Goal: Information Seeking & Learning: Find specific fact

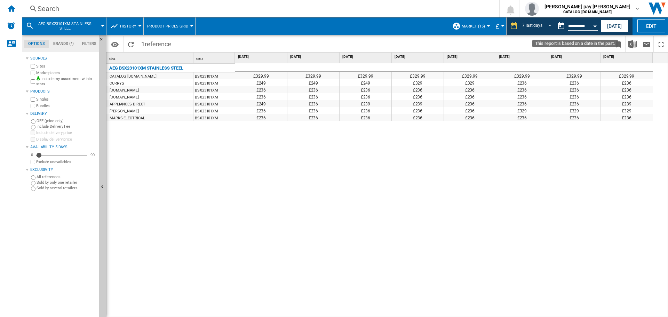
click at [596, 26] on div "Open calendar" at bounding box center [594, 26] width 3 height 2
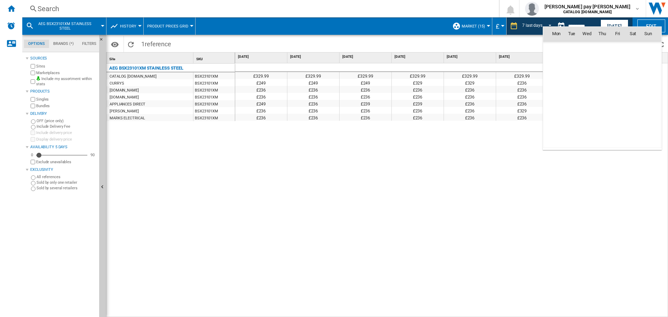
scroll to position [3318, 0]
click at [587, 76] on span "10" at bounding box center [586, 79] width 15 height 15
type input "**********"
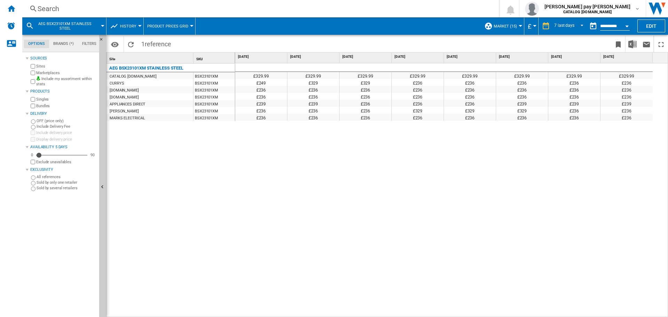
click at [147, 11] on div "Search" at bounding box center [259, 9] width 443 height 10
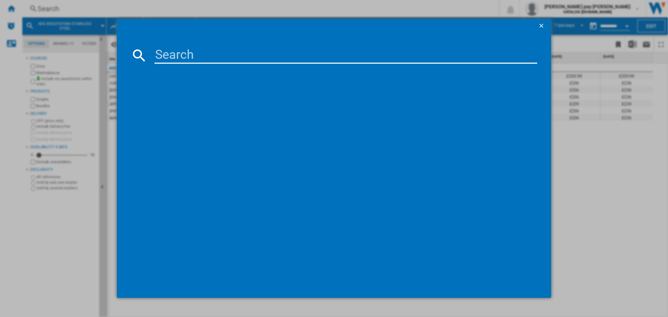
click at [194, 54] on input at bounding box center [345, 55] width 383 height 17
paste input "BSX23101XM"
type input "BSX23101XM"
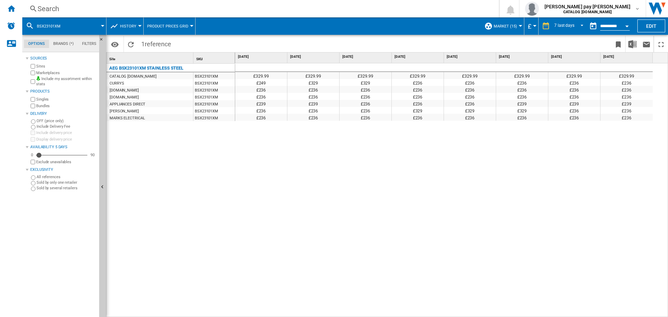
click at [328, 157] on div "£329.99 £329.99 £329.99 £329.99 £329.99 £329.99 £329.99 £329.99 £249 £329 £329 …" at bounding box center [451, 190] width 433 height 254
click at [303, 170] on div "£329.99 £329.99 £329.99 £329.99 £329.99 £329.99 £329.99 £329.99 £249 £329 £329 …" at bounding box center [451, 190] width 433 height 254
click at [522, 129] on div "£329.99 £329.99 £329.99 £329.99 £329.99 £329.99 £329.99 £329.99 £249 £329 £329 …" at bounding box center [451, 190] width 433 height 254
click at [569, 23] on span "7 last days" at bounding box center [564, 26] width 20 height 6
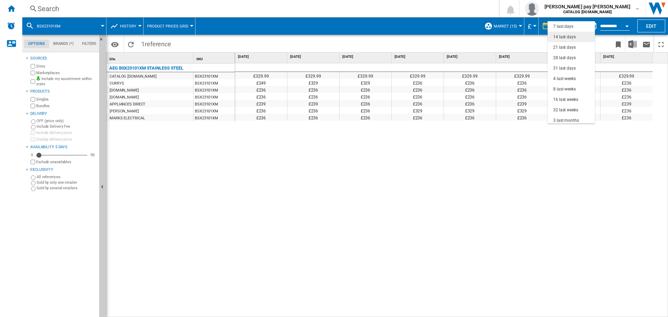
click at [572, 38] on div "14 last days" at bounding box center [564, 37] width 23 height 6
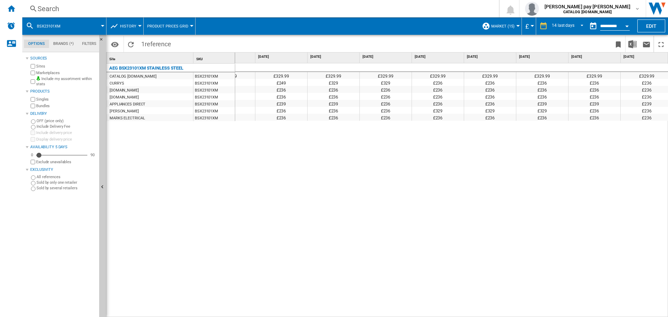
scroll to position [0, 350]
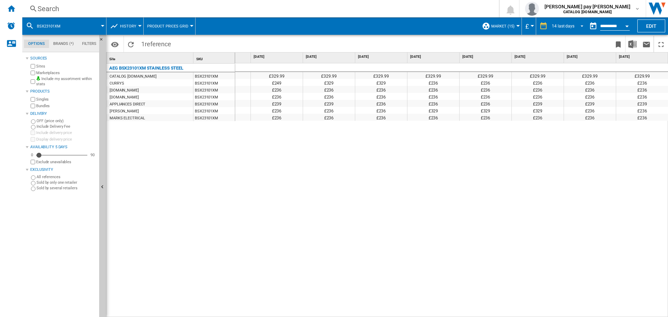
click at [578, 28] on span "REPORTS.WIZARD.STEPS.REPORT.STEPS.REPORT_OPTIONS.PERIOD: 14 last days" at bounding box center [580, 25] width 8 height 6
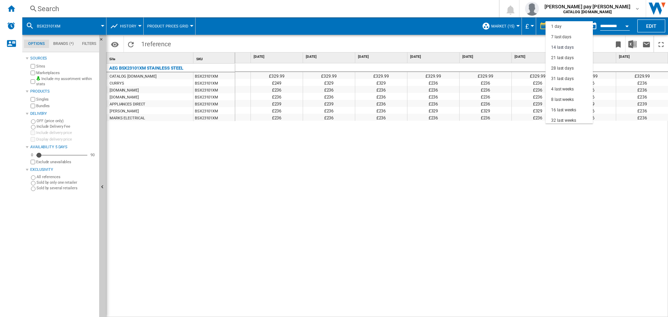
scroll to position [21, 0]
click at [569, 47] on div "28 last days" at bounding box center [562, 48] width 23 height 6
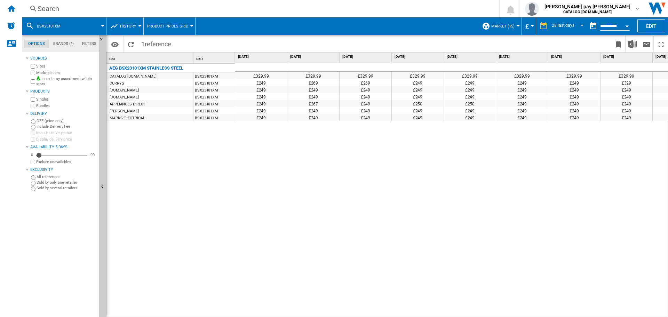
click at [422, 148] on div "£329.99 £329.99 £329.99 £329.99 £329.99 £329.99 £329.99 £329.99 £329.99 £329.99…" at bounding box center [451, 190] width 433 height 254
drag, startPoint x: 362, startPoint y: 265, endPoint x: 345, endPoint y: 313, distance: 51.1
click at [361, 265] on div "£329.99 £329.99 £329.99 £329.99 £329.99 £329.99 £329.99 £329.99 £329.99 £329.99…" at bounding box center [451, 190] width 433 height 254
click at [578, 23] on span "REPORTS.WIZARD.STEPS.REPORT.STEPS.REPORT_OPTIONS.PERIOD: 28 last days" at bounding box center [580, 25] width 8 height 6
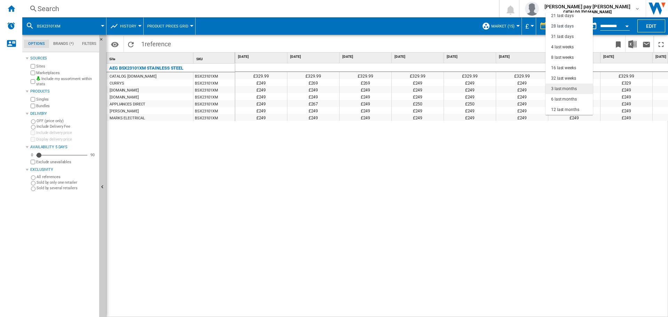
click at [569, 86] on div "3 last months" at bounding box center [564, 89] width 26 height 6
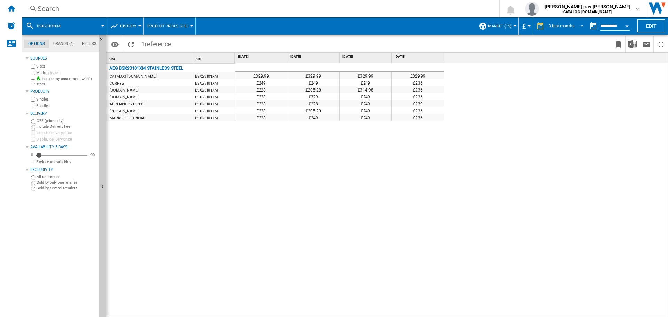
click at [567, 24] on div "3 last months" at bounding box center [561, 26] width 26 height 5
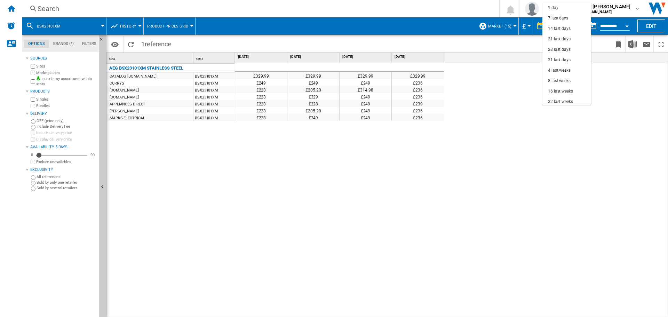
scroll to position [44, 0]
click at [561, 77] on div "6 last months" at bounding box center [561, 79] width 26 height 6
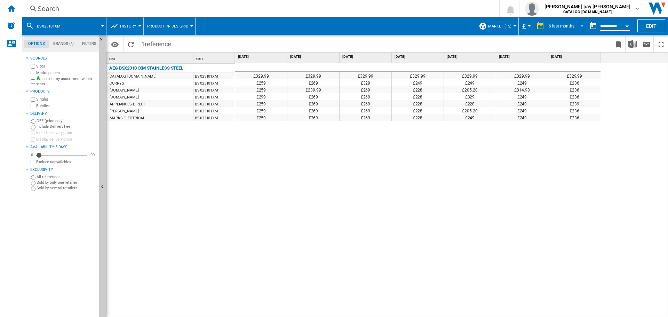
click at [572, 27] on div "6 last months" at bounding box center [561, 26] width 26 height 5
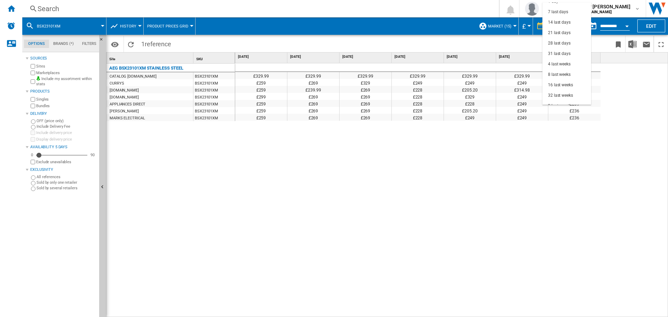
scroll to position [2, 0]
click at [573, 24] on md-option "14 last days" at bounding box center [566, 27] width 49 height 10
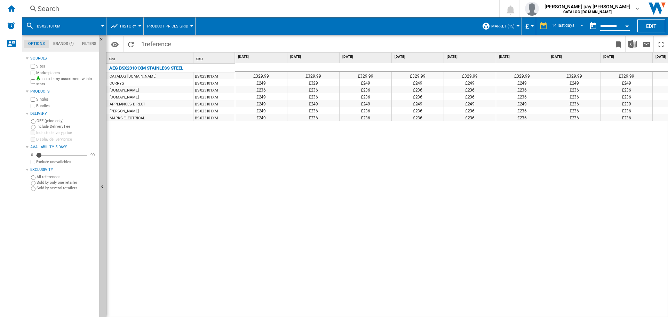
click at [630, 26] on button "Open calendar" at bounding box center [626, 25] width 13 height 13
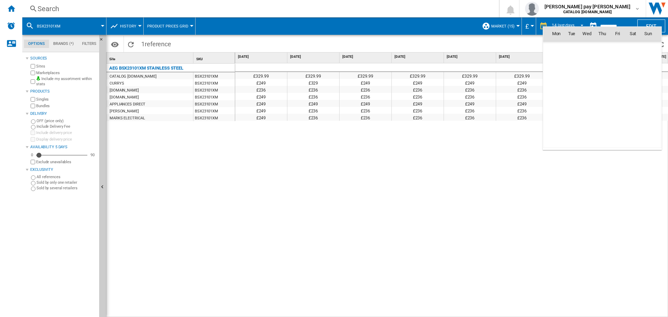
scroll to position [3318, 0]
click at [570, 48] on md-icon "September 2025" at bounding box center [570, 49] width 8 height 8
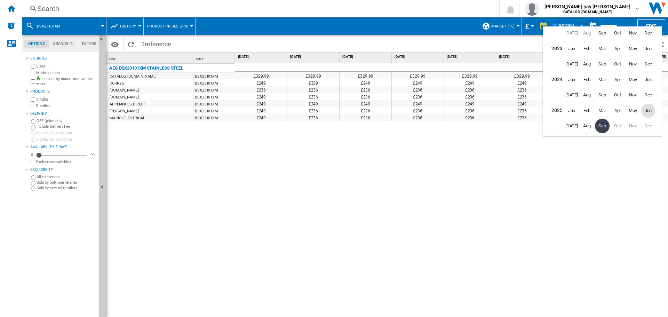
click at [649, 110] on span "Jun" at bounding box center [648, 111] width 14 height 14
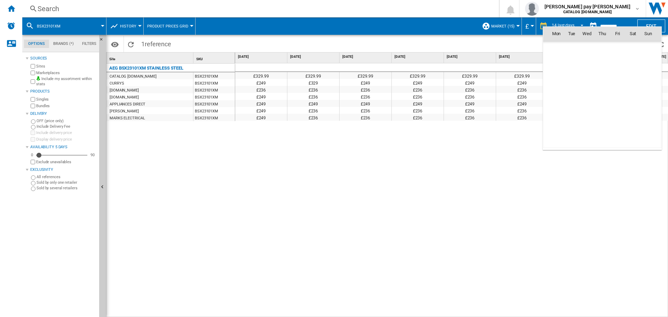
scroll to position [3042, 0]
click at [566, 141] on md-icon "July 2025" at bounding box center [570, 141] width 8 height 8
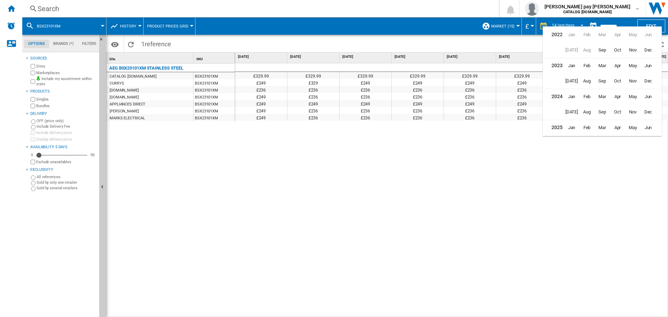
scroll to position [17, 0]
click at [568, 126] on span "[DATE]" at bounding box center [571, 126] width 14 height 14
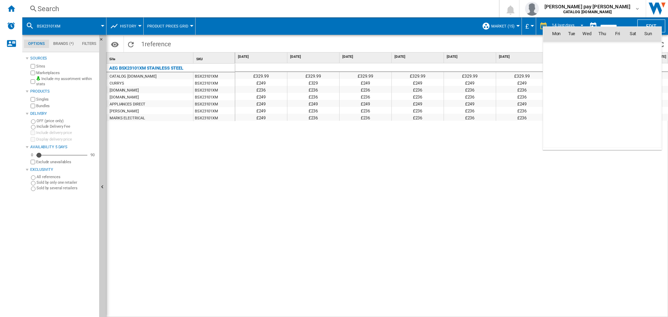
scroll to position [3134, 0]
click at [555, 77] on span "7" at bounding box center [556, 79] width 14 height 14
type input "**********"
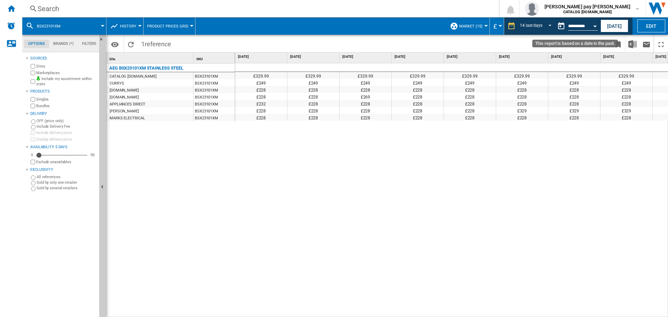
click at [592, 27] on button "Open calendar" at bounding box center [594, 25] width 13 height 13
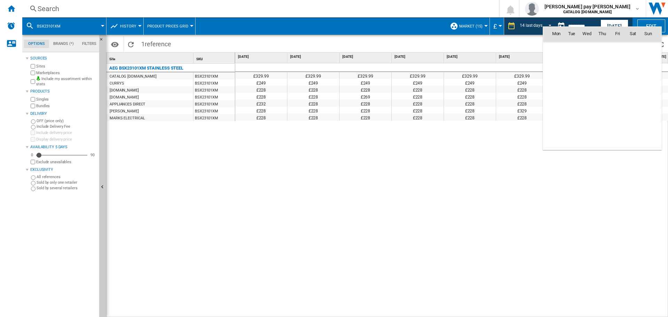
scroll to position [3134, 0]
click at [571, 62] on span "1" at bounding box center [571, 64] width 14 height 14
type input "**********"
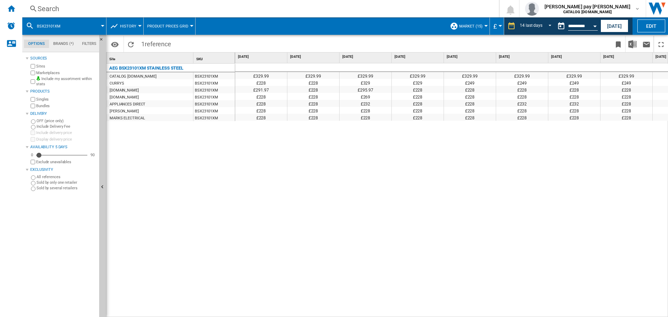
click at [279, 145] on div "£329.99 £329.99 £329.99 £329.99 £329.99 £329.99 £329.99 £329.99 £329.99 £329.99…" at bounding box center [451, 190] width 433 height 254
click at [548, 27] on span "REPORTS.WIZARD.STEPS.REPORT.STEPS.REPORT_OPTIONS.PERIOD: 14 last days" at bounding box center [548, 25] width 8 height 6
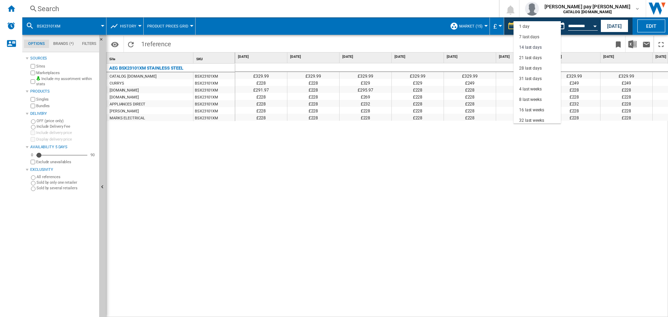
scroll to position [21, 0]
click at [548, 27] on md-option "14 last days" at bounding box center [536, 26] width 47 height 10
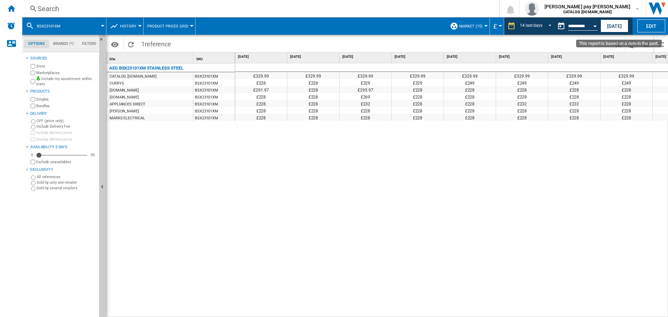
click at [594, 26] on div "Open calendar" at bounding box center [594, 26] width 3 height 2
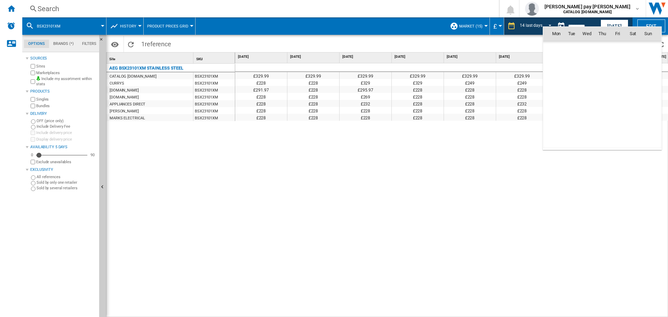
scroll to position [3134, 0]
click at [568, 46] on md-icon "July 2025" at bounding box center [570, 49] width 8 height 8
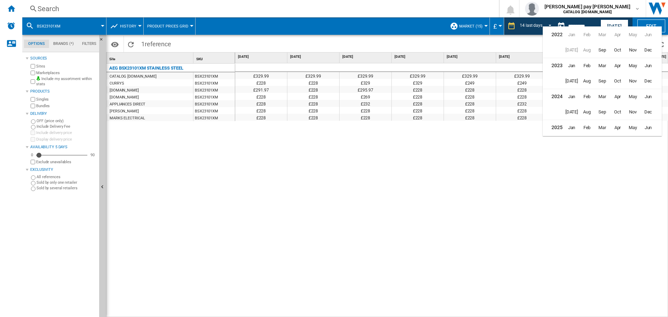
scroll to position [17, 0]
click at [572, 111] on span "Jan" at bounding box center [571, 111] width 14 height 14
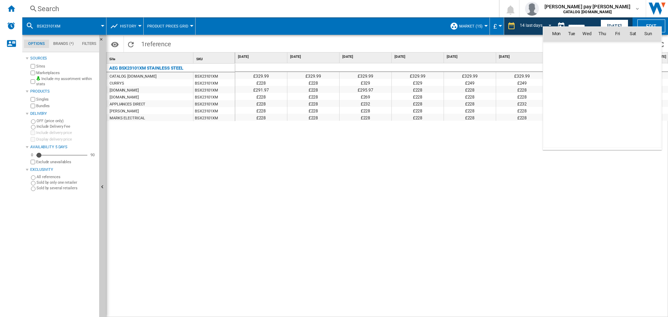
scroll to position [2581, 0]
click at [559, 123] on span "27" at bounding box center [556, 125] width 14 height 14
type input "**********"
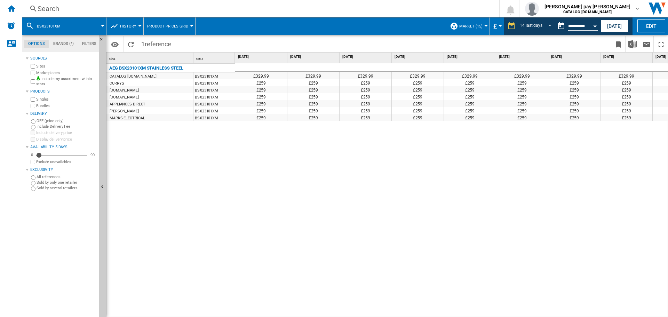
click at [193, 10] on div "Search" at bounding box center [259, 9] width 443 height 10
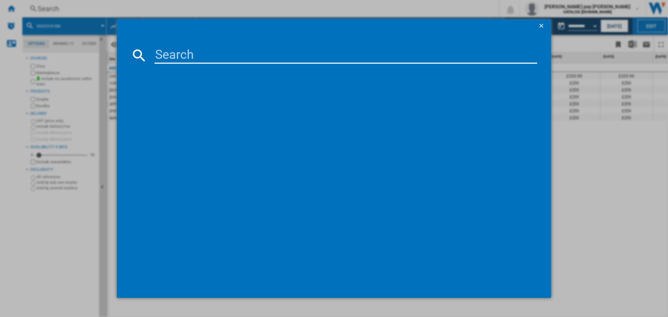
click at [214, 54] on input at bounding box center [345, 55] width 383 height 17
type input "CIS6743ECM"
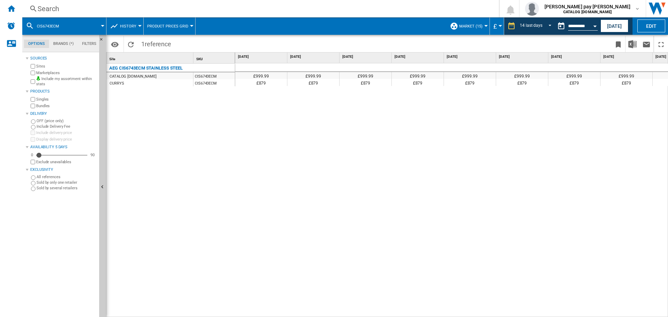
click at [325, 154] on div "£999.99 £999.99 £999.99 £999.99 £999.99 £999.99 £999.99 £999.99 £999.99 £999.99…" at bounding box center [451, 190] width 433 height 254
click at [132, 3] on div "Search Search 0 [PERSON_NAME] pay [PERSON_NAME] CATALOG [DOMAIN_NAME] CATALOG […" at bounding box center [345, 8] width 646 height 17
click at [132, 7] on div "Search" at bounding box center [259, 9] width 443 height 10
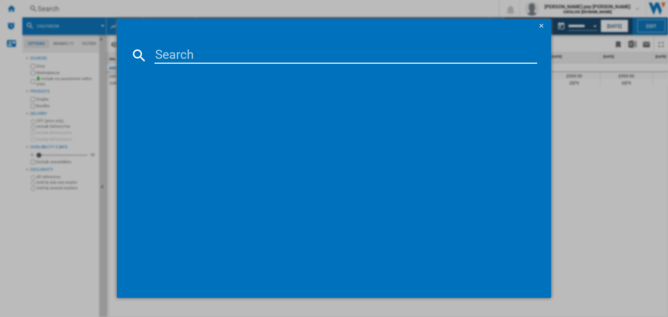
click at [174, 57] on input at bounding box center [345, 55] width 383 height 17
type input "LFR61844B"
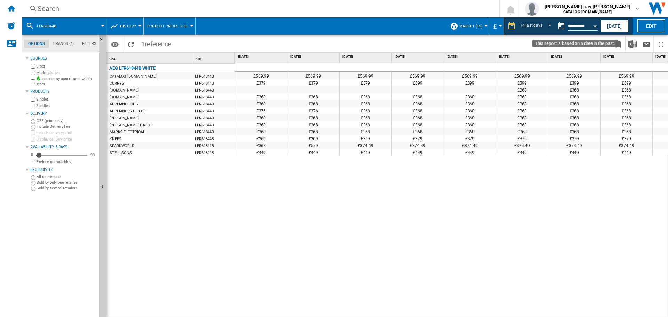
click at [597, 27] on button "Open calendar" at bounding box center [594, 25] width 13 height 13
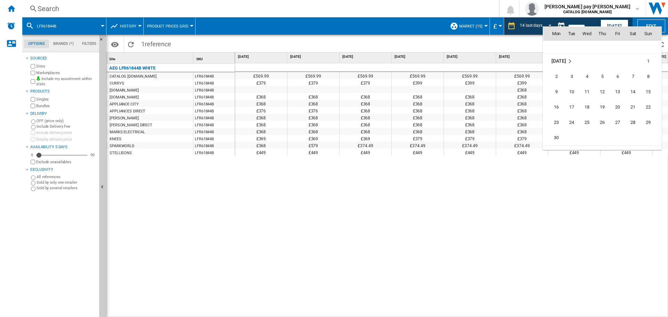
scroll to position [3068, 0]
click at [556, 84] on span "23" at bounding box center [556, 84] width 14 height 14
type input "**********"
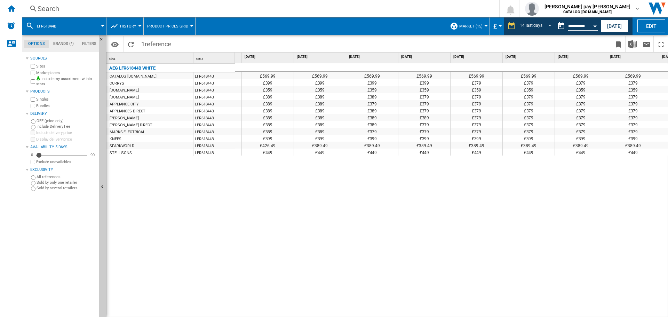
scroll to position [0, 97]
click at [563, 230] on div "£569.99 £569.99 £569.99 £569.99 £569.99 £569.99 £569.99 £569.99 £569.99 £569.99…" at bounding box center [451, 190] width 433 height 254
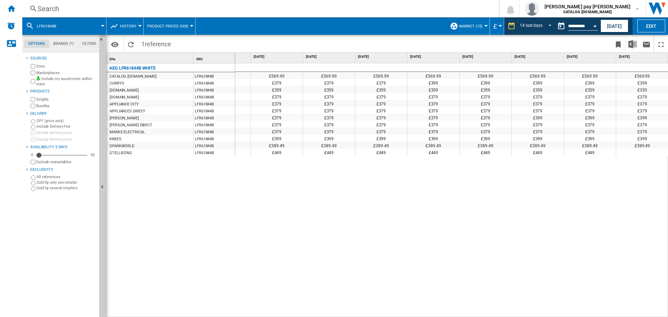
click at [103, 5] on div "Search" at bounding box center [259, 9] width 443 height 10
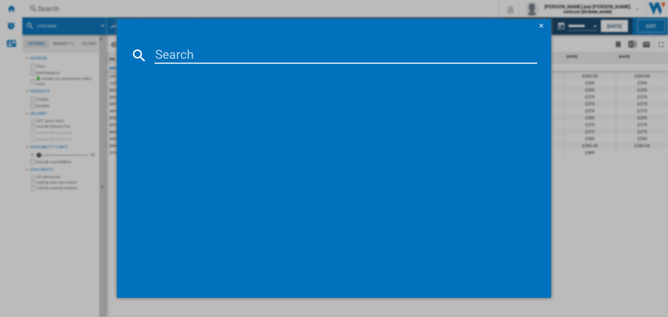
type input "LFR71864B"
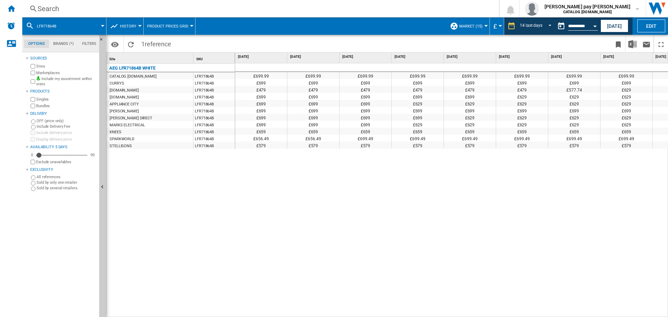
click at [437, 166] on div "£699.99 £699.99 £699.99 £699.99 £699.99 £699.99 £699.99 £699.99 £699.99 £699.99…" at bounding box center [451, 190] width 433 height 254
click at [591, 25] on button "Open calendar" at bounding box center [594, 25] width 13 height 13
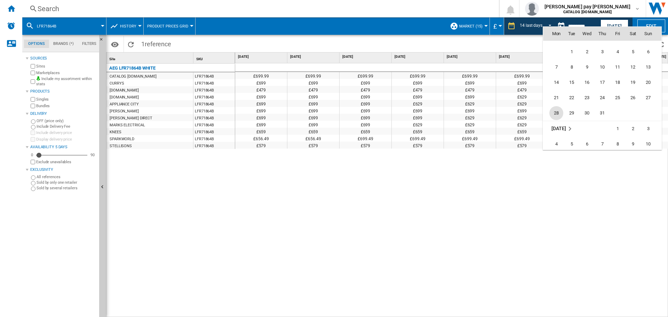
click at [558, 113] on span "28" at bounding box center [556, 113] width 14 height 14
type input "**********"
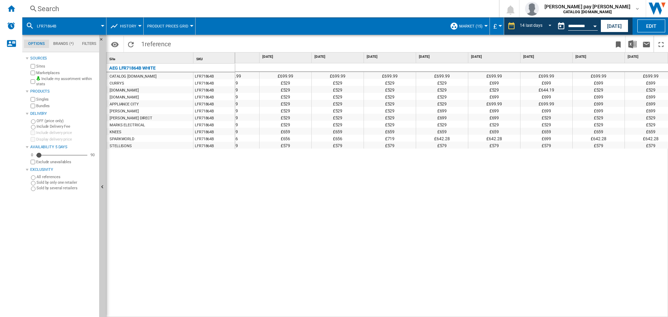
click at [467, 250] on div "£699.99 £699.99 £699.99 £699.99 £699.99 £699.99 £699.99 £699.99 £699.99 £699.99…" at bounding box center [451, 190] width 433 height 254
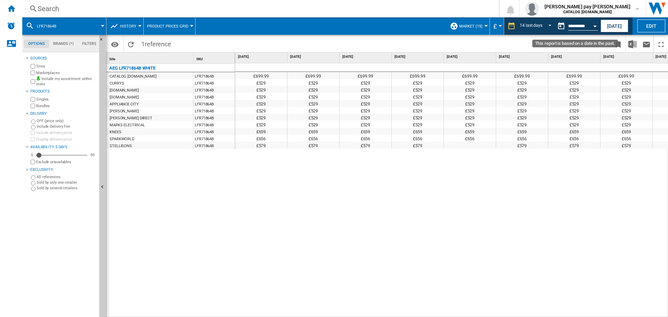
click at [591, 26] on button "Open calendar" at bounding box center [594, 25] width 13 height 13
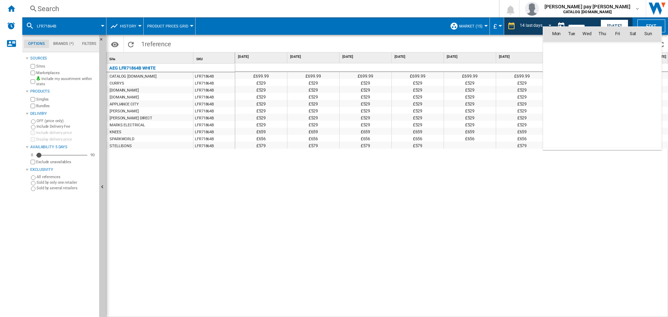
scroll to position [3134, 0]
click at [558, 95] on span "14" at bounding box center [556, 95] width 14 height 14
type input "**********"
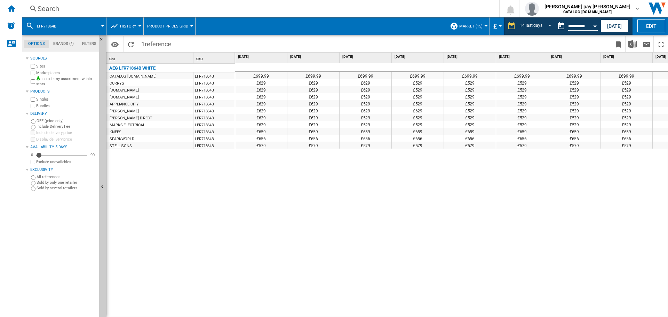
click at [344, 176] on div "£699.99 £699.99 £699.99 £699.99 £699.99 £699.99 £699.99 £699.99 £699.99 £699.99…" at bounding box center [451, 190] width 433 height 254
drag, startPoint x: 439, startPoint y: 313, endPoint x: 471, endPoint y: 311, distance: 31.4
click at [471, 311] on div "£699.99 £699.99 £699.99 £699.99 £699.99 £699.99 £699.99 £699.99 £699.99 £699.99…" at bounding box center [451, 190] width 433 height 254
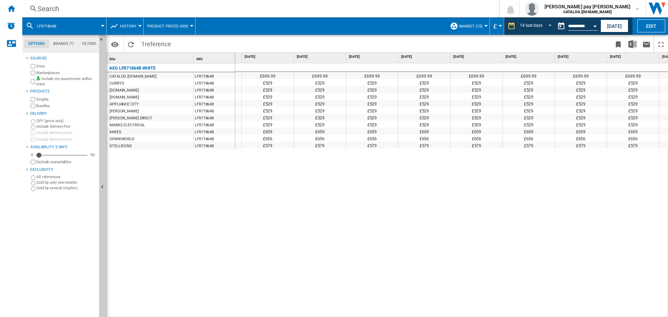
scroll to position [0, 307]
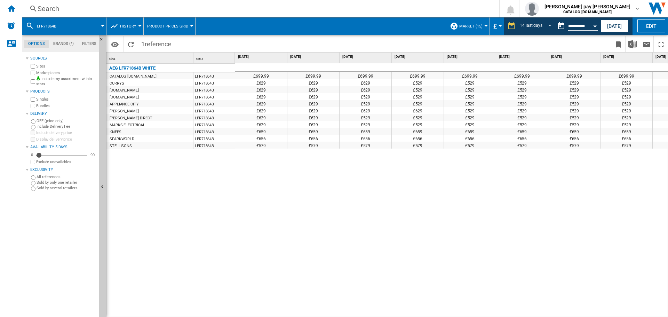
click at [116, 6] on div "Search" at bounding box center [259, 9] width 443 height 10
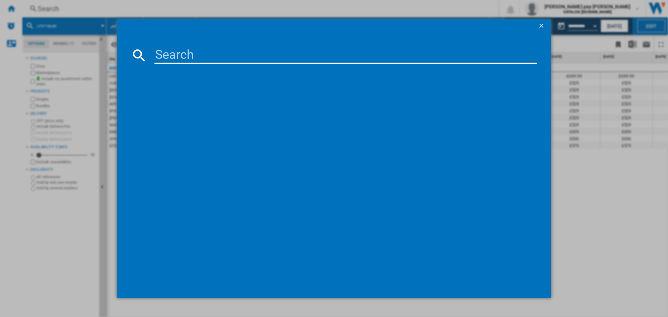
click at [173, 60] on input at bounding box center [345, 55] width 383 height 17
type input "CCX6500ACM"
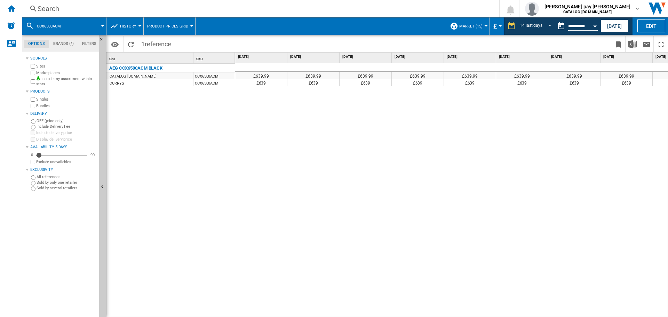
drag, startPoint x: 294, startPoint y: 203, endPoint x: 271, endPoint y: 134, distance: 73.1
click at [294, 203] on div "£639.99 £639.99 £639.99 £639.99 £639.99 £639.99 £639.99 £639.99 £639.99 £639.99…" at bounding box center [451, 190] width 433 height 254
click at [137, 4] on div "Search" at bounding box center [259, 9] width 443 height 10
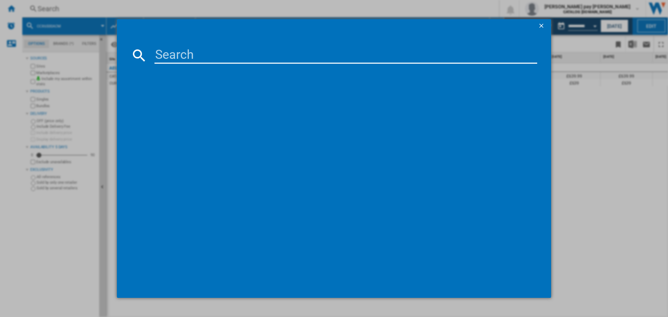
click at [175, 53] on input at bounding box center [345, 55] width 383 height 17
type input "LWR7195M4B"
click at [192, 99] on div "AEG LWR7195M4B WHITE" at bounding box center [339, 100] width 376 height 7
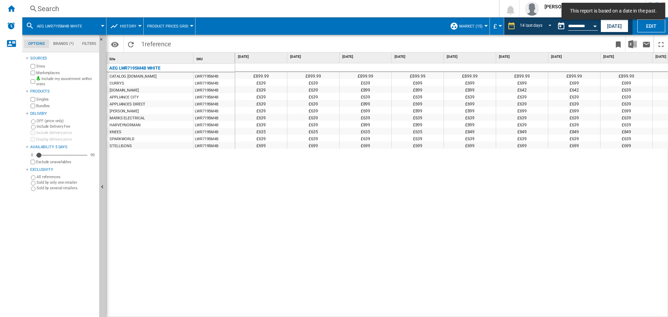
click at [666, 192] on div "£899.99 £899.99 £899.99 £899.99 £899.99 £899.99 £899.99 £899.99 £899.99 £899.99…" at bounding box center [451, 190] width 433 height 254
click at [591, 25] on button "Open calendar" at bounding box center [594, 25] width 13 height 13
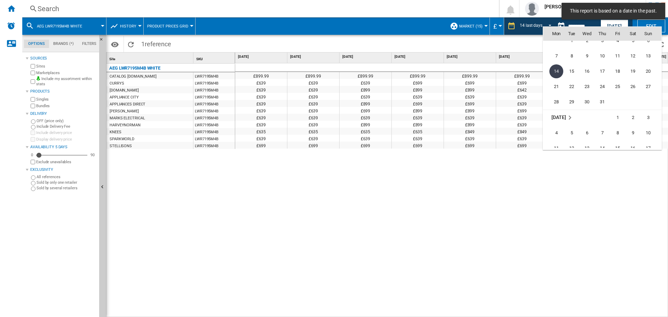
scroll to position [3169, 0]
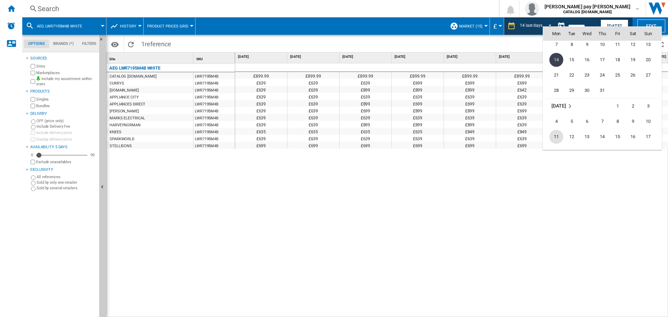
click at [555, 136] on span "11" at bounding box center [556, 137] width 14 height 14
type input "**********"
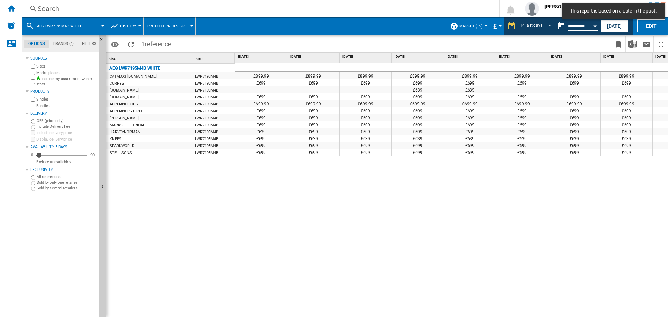
click at [499, 146] on div "£699" at bounding box center [522, 145] width 52 height 7
click at [441, 282] on div "£899.99 £899.99 £899.99 £899.99 £899.99 £899.99 £899.99 £899.99 £899.99 £899.99…" at bounding box center [451, 190] width 433 height 254
click at [343, 235] on div "£899.99 £899.99 £899.99 £899.99 £899.99 £899.99 £899.99 £899.99 £899.99 £899.99…" at bounding box center [451, 190] width 433 height 254
click at [384, 236] on div "£899.99 £899.99 £899.99 £899.99 £899.99 £899.99 £899.99 £899.99 £899.99 £899.99…" at bounding box center [451, 190] width 433 height 254
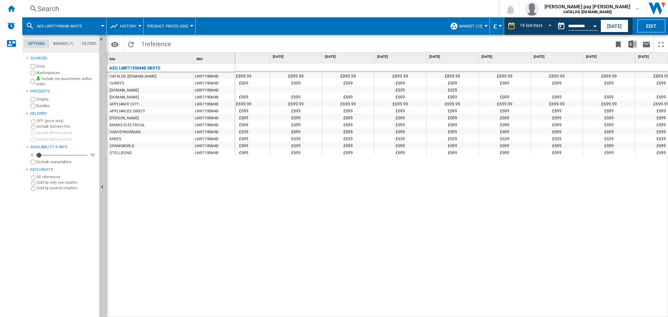
scroll to position [0, 60]
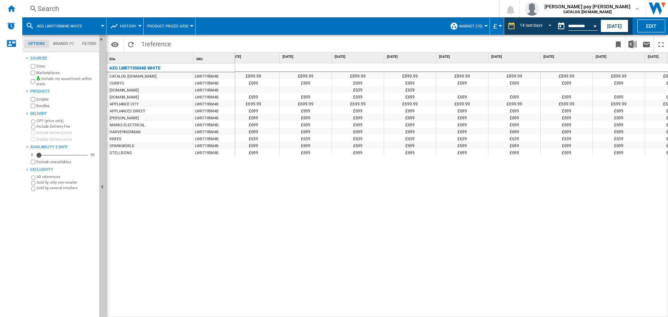
click at [404, 228] on div "£899.99 £899.99 £899.99 £899.99 £899.99 £899.99 £899.99 £899.99 £899.99 £899.99…" at bounding box center [451, 190] width 433 height 254
click at [149, 9] on div "Search" at bounding box center [259, 9] width 443 height 10
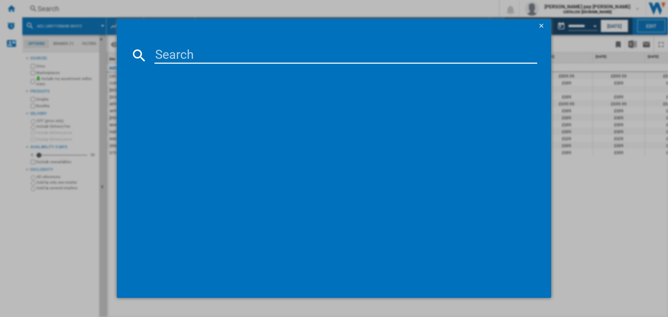
click at [190, 55] on input at bounding box center [345, 55] width 383 height 17
type input "BEX335011B"
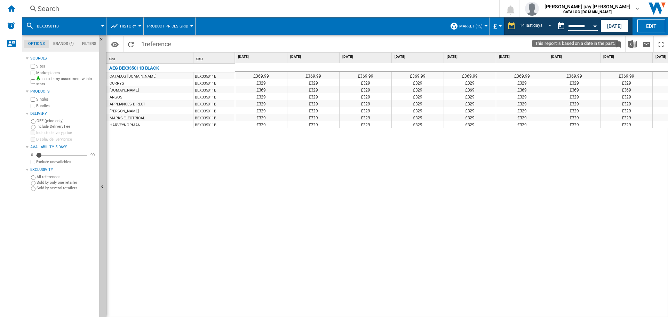
click at [591, 25] on button "Open calendar" at bounding box center [594, 25] width 13 height 13
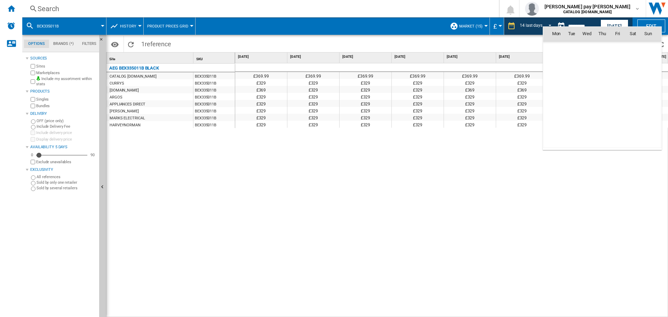
scroll to position [3226, 0]
click at [558, 110] on span "25" at bounding box center [556, 110] width 14 height 14
type input "**********"
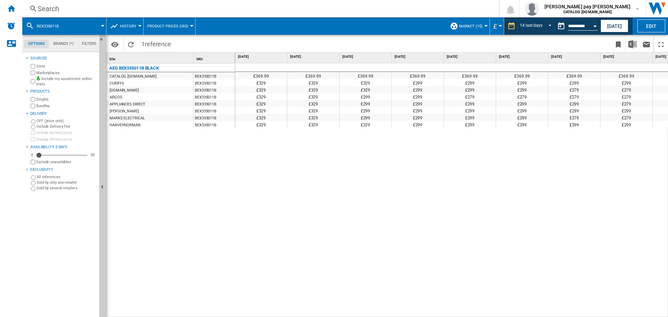
click at [418, 179] on div "£369.99 £369.99 £369.99 £369.99 £369.99 £369.99 £369.99 £369.99 £369.99 £369.99…" at bounding box center [451, 190] width 433 height 254
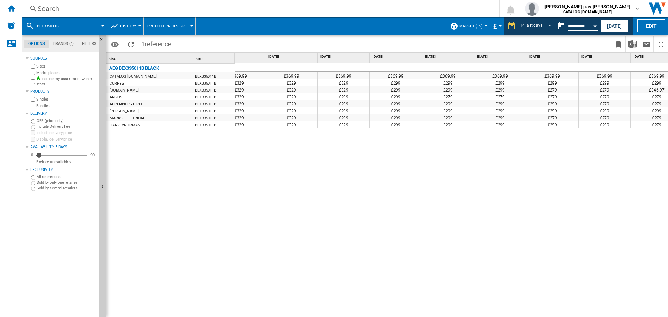
scroll to position [0, 23]
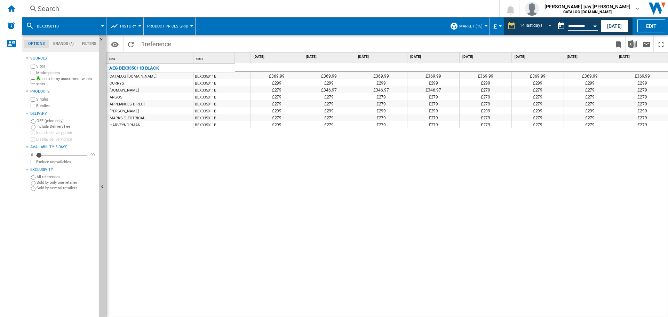
click at [508, 164] on div "£369.99 £369.99 £369.99 £369.99 £369.99 £369.99 £369.99 £369.99 £369.99 £369.99…" at bounding box center [451, 190] width 433 height 254
click at [594, 24] on button "Open calendar" at bounding box center [594, 25] width 13 height 13
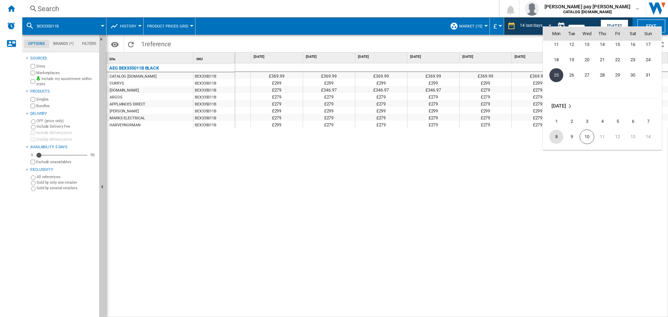
click at [556, 139] on span "8" at bounding box center [556, 137] width 14 height 14
type input "**********"
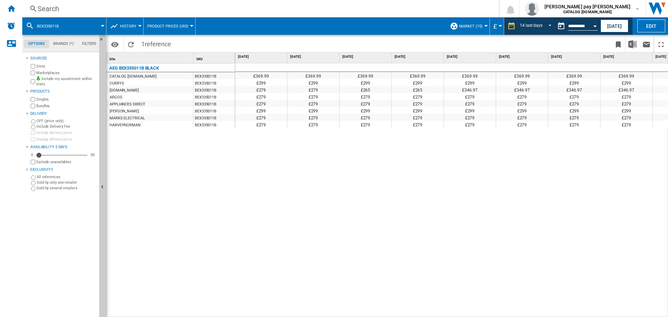
click at [478, 232] on div "£369.99 £369.99 £369.99 £369.99 £369.99 £369.99 £369.99 £369.99 £369.99 £369.99…" at bounding box center [451, 190] width 433 height 254
click at [475, 286] on div "£369.99 £369.99 £369.99 £369.99 £369.99 £369.99 £369.99 £369.99 £369.99 £369.99…" at bounding box center [451, 190] width 433 height 254
click at [449, 277] on div "£369.99 £369.99 £369.99 £369.99 £369.99 £369.99 £369.99 £369.99 £369.99 £369.99…" at bounding box center [451, 190] width 433 height 254
drag, startPoint x: 410, startPoint y: 313, endPoint x: 439, endPoint y: 315, distance: 29.3
click at [439, 315] on div "£369.99 £369.99 £369.99 £369.99 £369.99 £369.99 £369.99 £369.99 £369.99 £369.99…" at bounding box center [451, 190] width 433 height 254
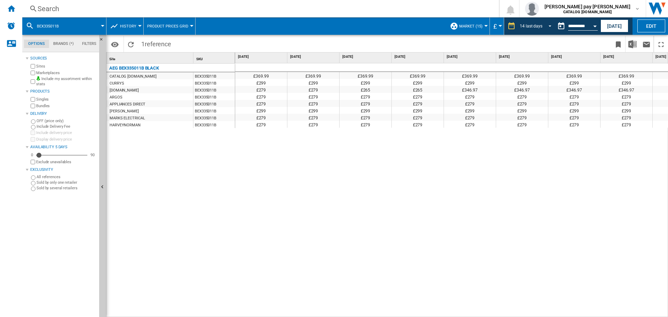
click at [545, 23] on span "REPORTS.WIZARD.STEPS.REPORT.STEPS.REPORT_OPTIONS.PERIOD: 14 last days" at bounding box center [548, 25] width 8 height 6
click at [545, 23] on md-option "14 last days" at bounding box center [536, 26] width 47 height 10
click at [594, 26] on div "Open calendar" at bounding box center [594, 26] width 3 height 2
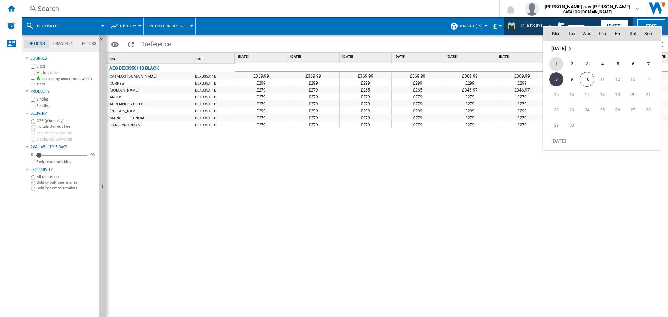
click at [557, 65] on span "1" at bounding box center [556, 64] width 14 height 14
type input "**********"
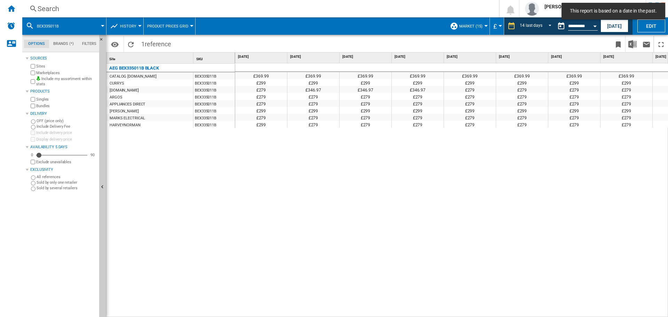
click at [502, 197] on div "£369.99 £369.99 £369.99 £369.99 £369.99 £369.99 £369.99 £369.99 £369.99 £369.99…" at bounding box center [451, 190] width 433 height 254
click at [284, 182] on div "£369.99 £369.99 £369.99 £369.99 £369.99 £369.99 £369.99 £369.99 £369.99 £369.99…" at bounding box center [451, 190] width 433 height 254
click at [283, 180] on div "£369.99 £369.99 £369.99 £369.99 £369.99 £369.99 £369.99 £369.99 £369.99 £369.99…" at bounding box center [451, 190] width 433 height 254
click at [522, 170] on div "£369.99 £369.99 £369.99 £369.99 £369.99 £369.99 £369.99 £369.99 £369.99 £369.99…" at bounding box center [451, 190] width 433 height 254
drag, startPoint x: 248, startPoint y: 205, endPoint x: 124, endPoint y: 58, distance: 191.8
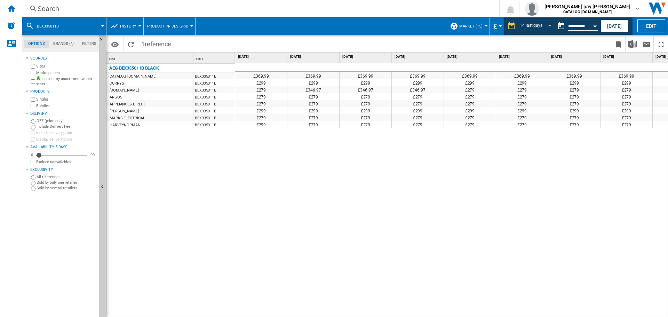
click at [248, 201] on div "£369.99 £369.99 £369.99 £369.99 £369.99 £369.99 £369.99 £369.99 £369.99 £369.99…" at bounding box center [451, 190] width 433 height 254
click at [86, 10] on div "Search" at bounding box center [259, 9] width 443 height 10
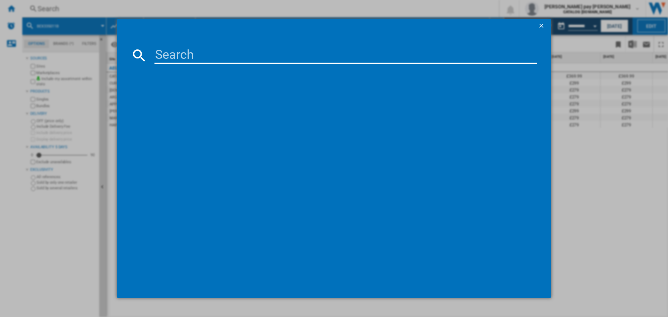
click at [176, 49] on input at bounding box center [345, 55] width 383 height 17
type input "DCB535060M"
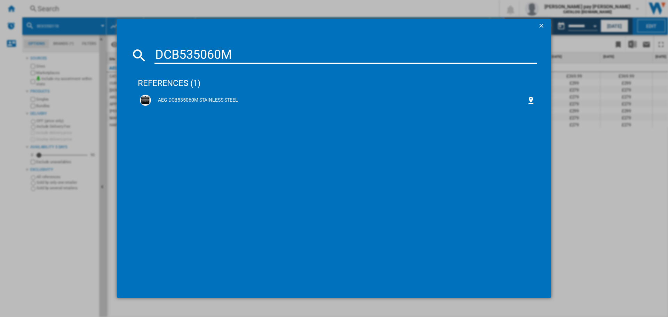
click at [191, 100] on div "AEG DCB535060M STAINLESS STEEL" at bounding box center [339, 100] width 376 height 7
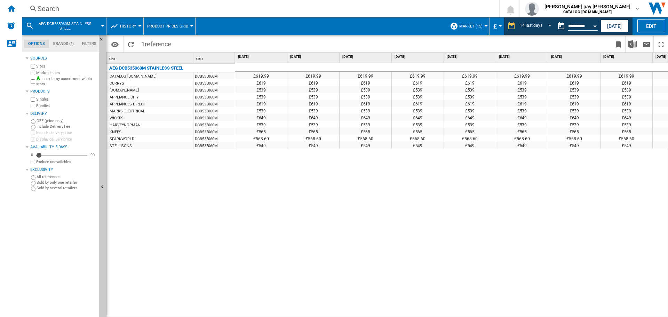
click at [221, 189] on div "AEG DCB535060M STAINLESS STEEL CATALOG [DOMAIN_NAME] DCB535060M CURRYS DCB53506…" at bounding box center [170, 189] width 129 height 250
click at [414, 213] on div "£619.99 £619.99 £619.99 £619.99 £619.99 £619.99 £619.99 £619.99 £619.99 £619.99…" at bounding box center [451, 190] width 433 height 254
drag, startPoint x: 437, startPoint y: 222, endPoint x: 437, endPoint y: 226, distance: 4.2
click at [437, 222] on div "£619.99 £619.99 £619.99 £619.99 £619.99 £619.99 £619.99 £619.99 £619.99 £619.99…" at bounding box center [451, 190] width 433 height 254
click at [587, 25] on input "**********" at bounding box center [583, 27] width 30 height 6
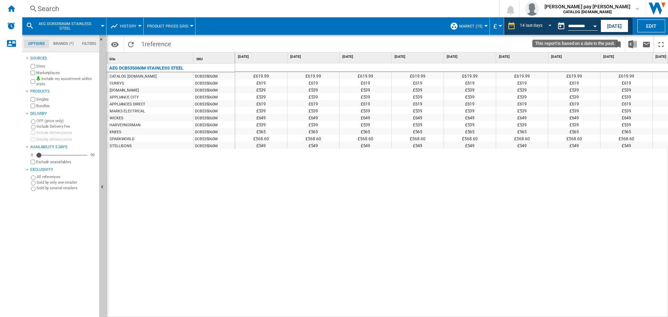
click at [596, 26] on div "Open calendar" at bounding box center [594, 26] width 3 height 2
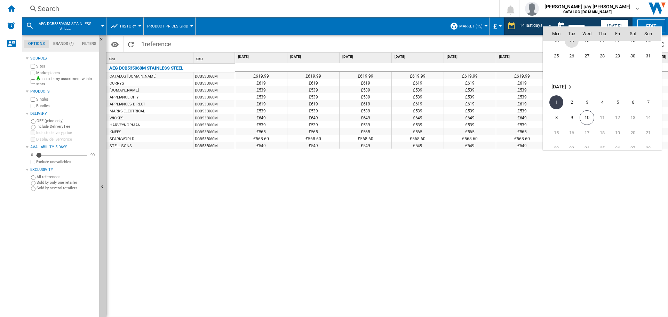
scroll to position [3249, 0]
click at [557, 75] on span "18" at bounding box center [556, 72] width 14 height 14
type input "**********"
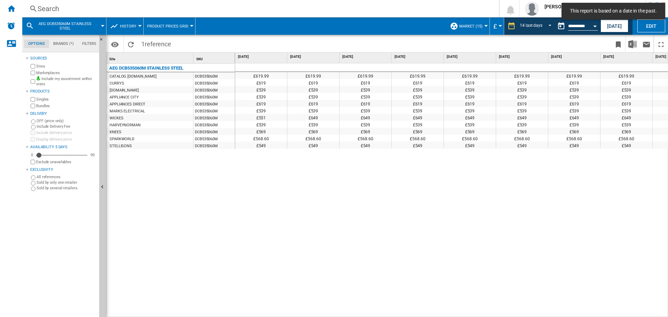
click at [514, 183] on div "£619.99 £619.99 £619.99 £619.99 £619.99 £619.99 £619.99 £619.99 £619.99 £619.99…" at bounding box center [451, 190] width 433 height 254
click at [277, 93] on div "£539" at bounding box center [261, 89] width 52 height 7
click at [272, 91] on div "£539" at bounding box center [261, 89] width 52 height 7
click at [221, 167] on div "AEG DCB535060M STAINLESS STEEL CATALOG [DOMAIN_NAME] DCB535060M CURRYS DCB53506…" at bounding box center [170, 189] width 129 height 250
click at [238, 210] on div "£619.99 £619.99 £619.99 £619.99 £619.99 £619.99 £619.99 £619.99 £619.99 £619.99…" at bounding box center [451, 190] width 433 height 254
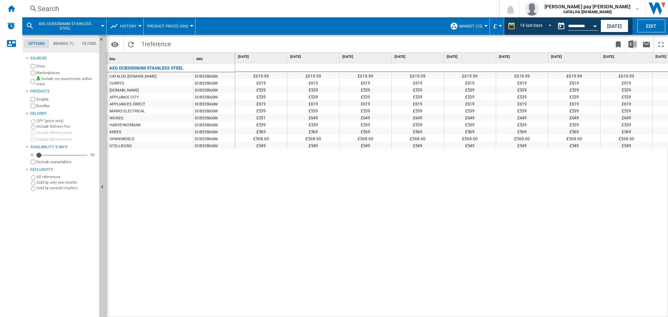
click at [480, 197] on div "£619.99 £619.99 £619.99 £619.99 £619.99 £619.99 £619.99 £619.99 £619.99 £619.99…" at bounding box center [451, 190] width 433 height 254
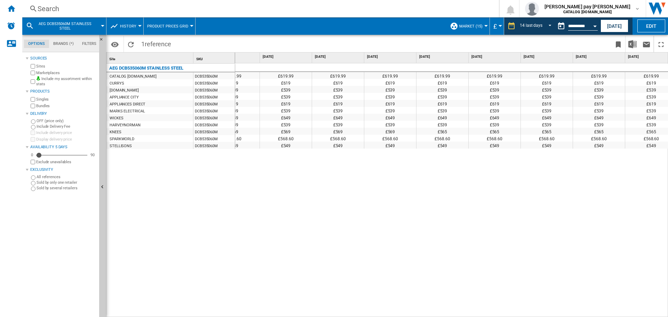
scroll to position [0, 350]
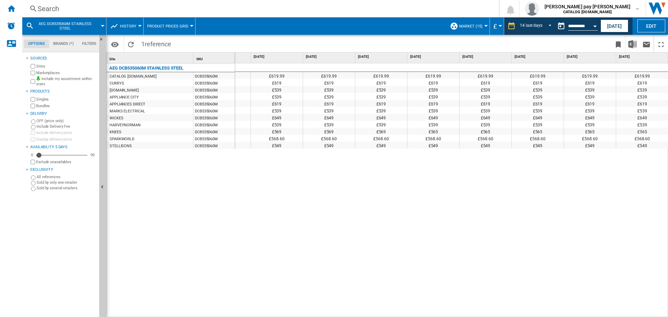
drag, startPoint x: 82, startPoint y: 241, endPoint x: 14, endPoint y: 229, distance: 69.5
click at [75, 239] on div "Sources Sites Marketplaces Include my assortment within stats Products Singles …" at bounding box center [61, 185] width 71 height 263
click at [104, 16] on div "Search Search 0 [PERSON_NAME] pay [PERSON_NAME] CATALOG [DOMAIN_NAME] CATALOG […" at bounding box center [345, 8] width 646 height 17
click at [103, 9] on div "Search" at bounding box center [259, 9] width 443 height 10
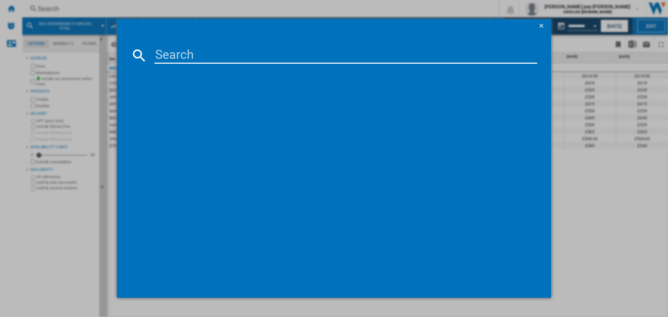
click at [173, 59] on input at bounding box center [345, 55] width 383 height 17
type input "CCX1530ACB"
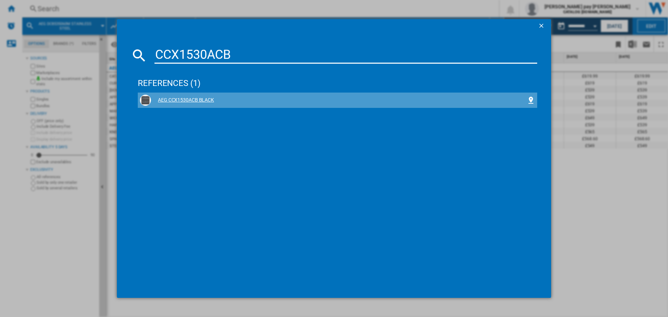
click at [195, 103] on div "AEG CCX1530ACB BLACK" at bounding box center [339, 100] width 376 height 7
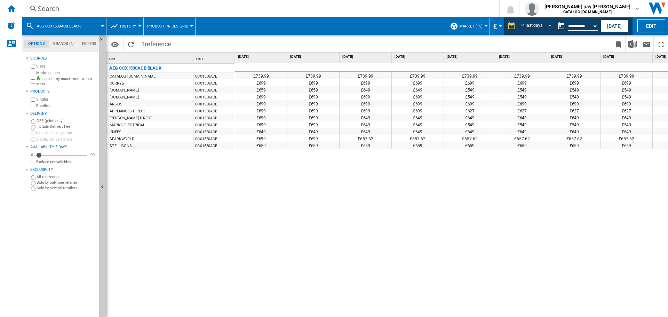
click at [349, 197] on div "£739.99 £739.99 £739.99 £739.99 £739.99 £739.99 £739.99 £739.99 £739.99 £739.99…" at bounding box center [451, 190] width 433 height 254
click at [593, 26] on div "Open calendar" at bounding box center [594, 26] width 3 height 2
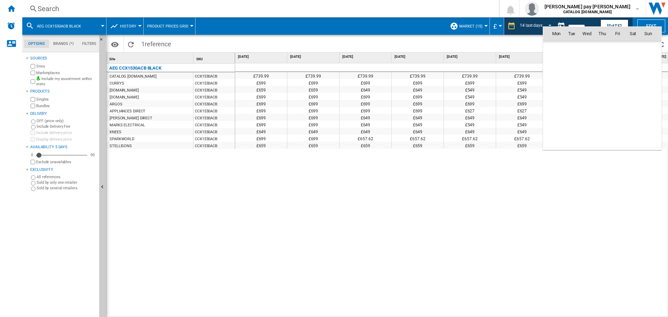
scroll to position [3226, 0]
click at [553, 75] on span "11" at bounding box center [556, 79] width 14 height 14
type input "**********"
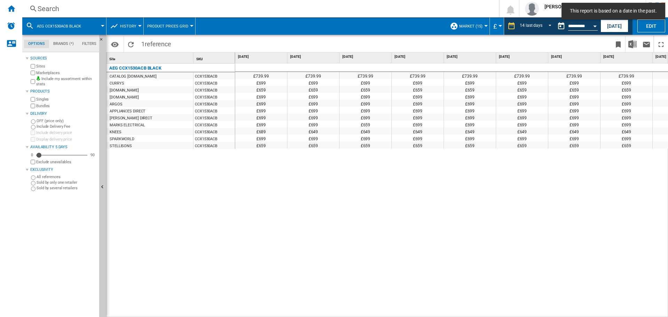
click at [293, 200] on div "£739.99 £739.99 £739.99 £739.99 £739.99 £739.99 £739.99 £739.99 £739.99 £739.99…" at bounding box center [451, 190] width 433 height 254
drag, startPoint x: 452, startPoint y: 313, endPoint x: 516, endPoint y: 313, distance: 63.7
click at [516, 313] on div "£739.99 £739.99 £739.99 £739.99 £739.99 £739.99 £739.99 £739.99 £739.99 £739.99…" at bounding box center [451, 190] width 433 height 254
click at [113, 9] on div "Search" at bounding box center [259, 9] width 443 height 10
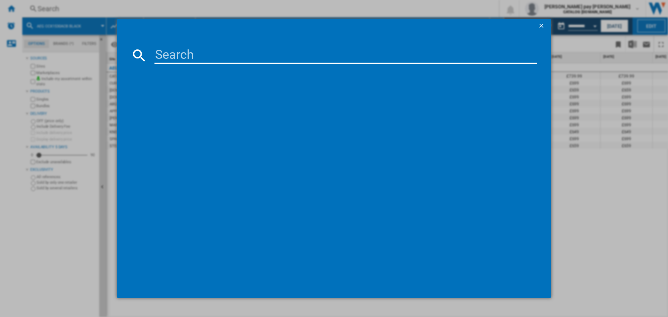
click at [209, 65] on md-dialog-content at bounding box center [334, 165] width 434 height 265
click at [205, 60] on input at bounding box center [345, 55] width 383 height 17
paste input "CGB6131ACM"
type input "CGB6131ACM"
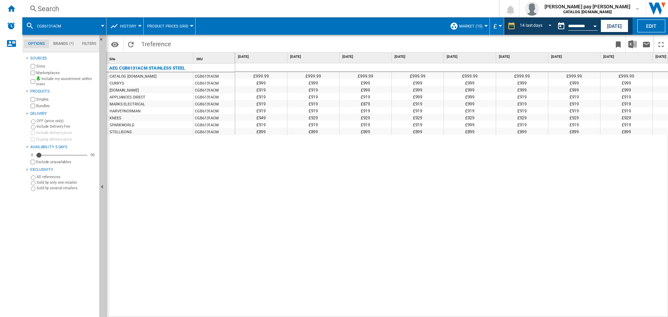
click at [347, 191] on div "£999.99 £999.99 £999.99 £999.99 £999.99 £999.99 £999.99 £999.99 £999.99 £999.99…" at bounding box center [451, 190] width 433 height 254
click at [425, 257] on div "£999.99 £999.99 £999.99 £999.99 £999.99 £999.99 £999.99 £999.99 £999.99 £999.99…" at bounding box center [451, 190] width 433 height 254
drag, startPoint x: 524, startPoint y: 210, endPoint x: 555, endPoint y: 121, distance: 94.0
click at [524, 210] on div "£999.99 £999.99 £999.99 £999.99 £999.99 £999.99 £999.99 £999.99 £999.99 £999.99…" at bounding box center [451, 190] width 433 height 254
click at [590, 27] on button "Open calendar" at bounding box center [594, 25] width 13 height 13
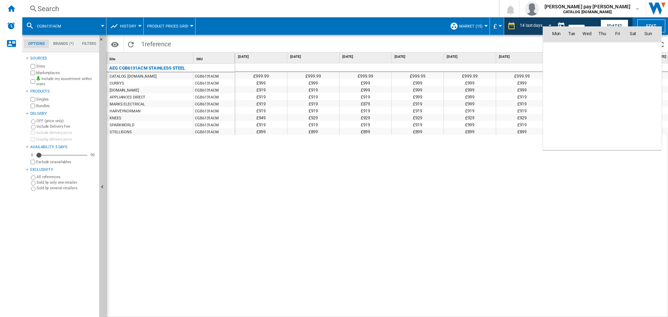
scroll to position [3226, 0]
click at [557, 98] on span "18" at bounding box center [556, 95] width 14 height 14
type input "**********"
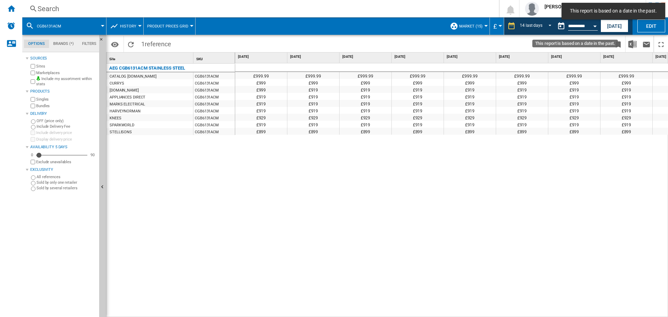
click at [595, 27] on button "Open calendar" at bounding box center [594, 25] width 13 height 13
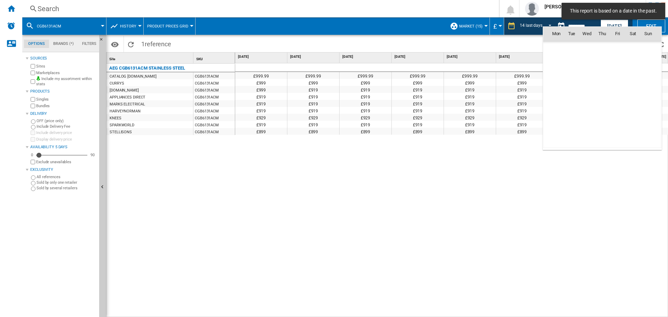
scroll to position [3226, 0]
click at [555, 106] on span "25" at bounding box center [556, 110] width 14 height 14
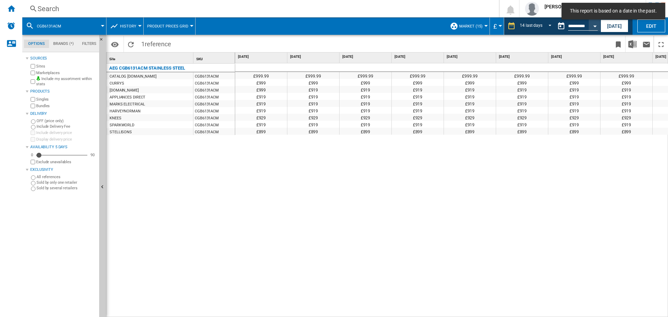
type input "**********"
click at [506, 201] on div "£999.99 £999.99 £999.99 £999.99 £999.99 £999.99 £999.99 £999.99 £999.99 £999.99…" at bounding box center [451, 190] width 433 height 254
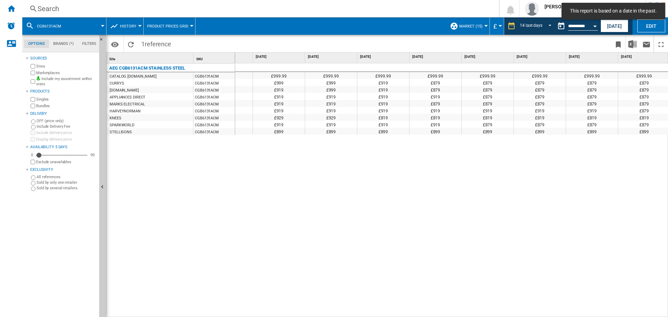
scroll to position [0, 35]
click at [130, 3] on div "Search Search 0 [PERSON_NAME] pay [PERSON_NAME] CATALOG [DOMAIN_NAME] CATALOG […" at bounding box center [345, 8] width 646 height 17
click at [131, 6] on div "Search" at bounding box center [259, 9] width 443 height 10
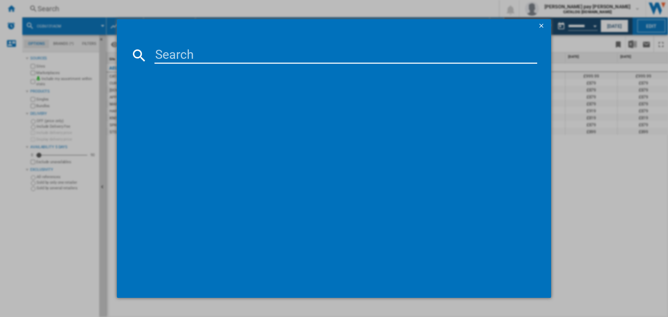
click at [176, 56] on input at bounding box center [345, 55] width 383 height 17
type input "CCX6540ACW"
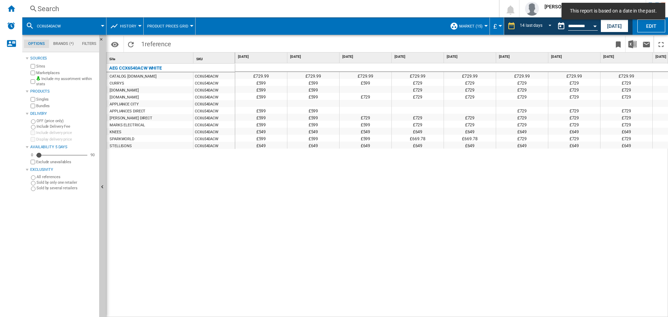
click at [351, 209] on div "£729.99 £729.99 £729.99 £729.99 £729.99 £729.99 £729.99 £729.99 £729.99 £729.99…" at bounding box center [451, 190] width 433 height 254
click at [524, 235] on div "£729.99 £729.99 £729.99 £729.99 £729.99 £729.99 £729.99 £729.99 £729.99 £729.99…" at bounding box center [451, 190] width 433 height 254
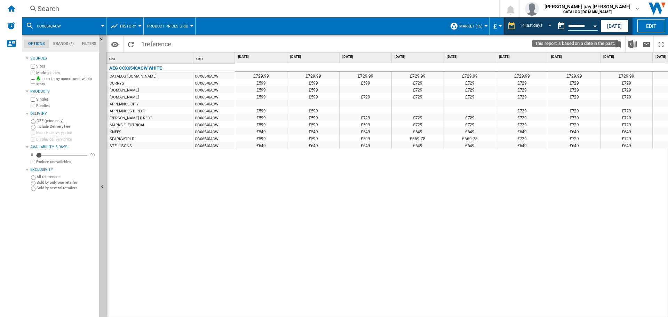
click at [595, 26] on div "Open calendar" at bounding box center [594, 26] width 3 height 2
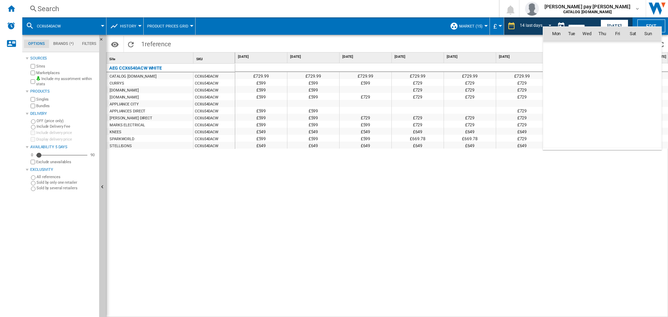
scroll to position [3226, 0]
click at [556, 83] on span "11" at bounding box center [556, 79] width 14 height 14
type input "**********"
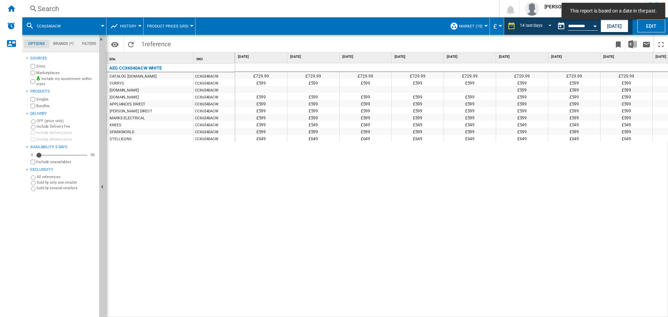
click at [432, 177] on div "£729.99 £729.99 £729.99 £729.99 £729.99 £729.99 £729.99 £729.99 £729.99 £729.99…" at bounding box center [451, 190] width 433 height 254
click at [577, 273] on div "£729.99 £729.99 £729.99 £729.99 £729.99 £729.99 £729.99 £729.99 £729.99 £729.99…" at bounding box center [451, 190] width 433 height 254
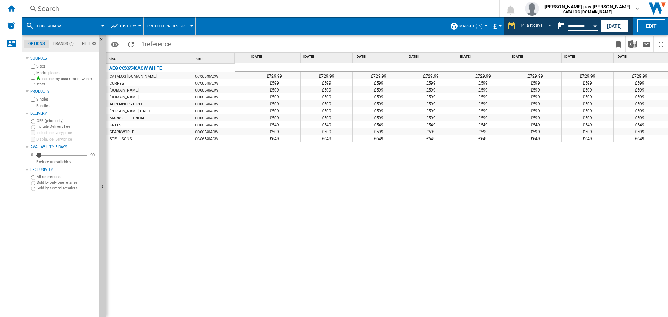
scroll to position [0, 281]
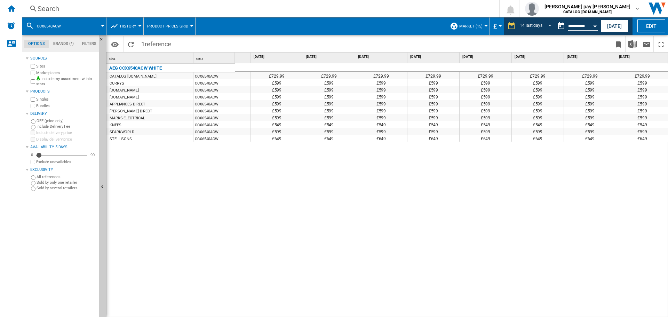
click at [110, 1] on div "Search Search 0 [PERSON_NAME] pay [PERSON_NAME] CATALOG [DOMAIN_NAME] CATALOG […" at bounding box center [345, 8] width 646 height 17
click at [111, 9] on div "Search" at bounding box center [259, 9] width 443 height 10
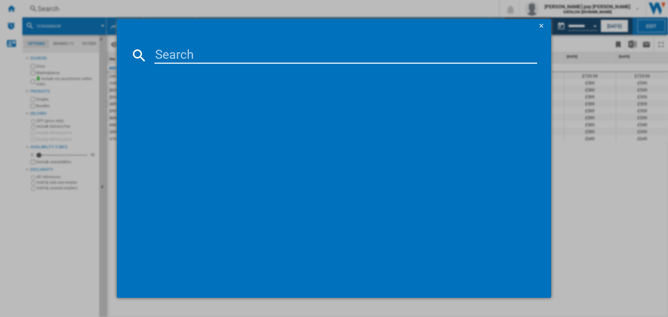
click at [165, 53] on input at bounding box center [345, 55] width 383 height 17
type input "DCE731110M"
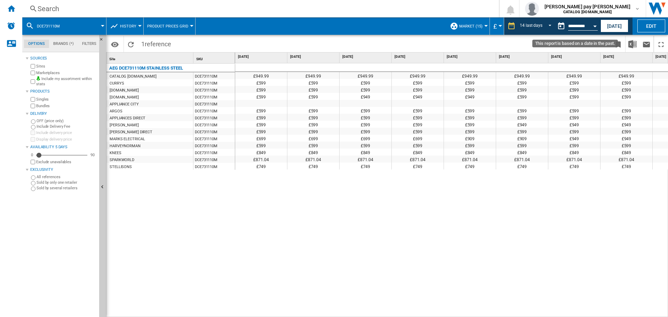
click at [592, 27] on button "Open calendar" at bounding box center [594, 25] width 13 height 13
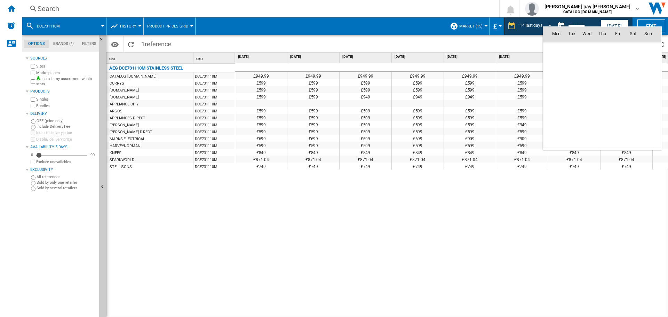
scroll to position [3226, 0]
click at [557, 106] on span "25" at bounding box center [556, 110] width 14 height 14
type input "**********"
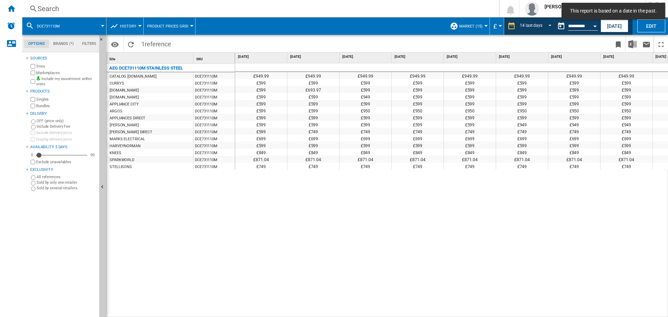
click at [430, 226] on div "£949.99 £949.99 £949.99 £949.99 £949.99 £949.99 £949.99 £949.99 £949.99 £949.99…" at bounding box center [451, 190] width 433 height 254
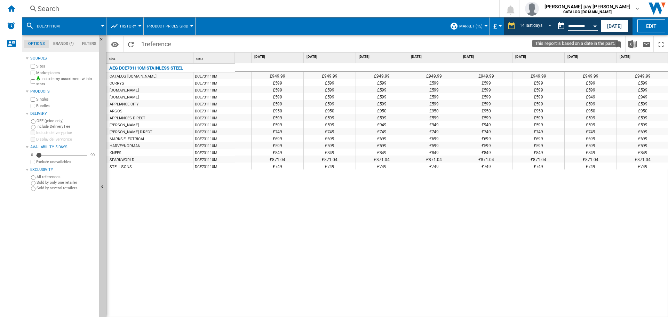
click at [586, 29] on input "**********" at bounding box center [583, 27] width 30 height 6
click at [591, 27] on button "Open calendar" at bounding box center [594, 25] width 13 height 13
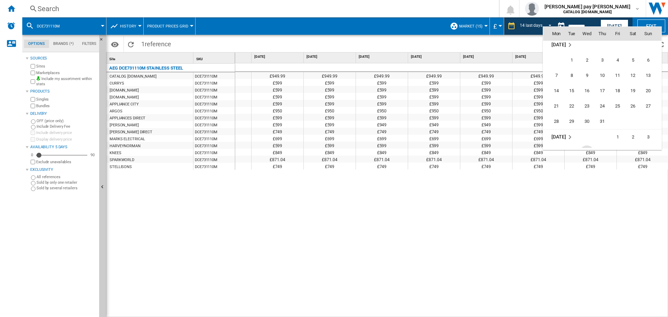
scroll to position [3122, 0]
click at [557, 107] on span "14" at bounding box center [556, 107] width 14 height 14
type input "**********"
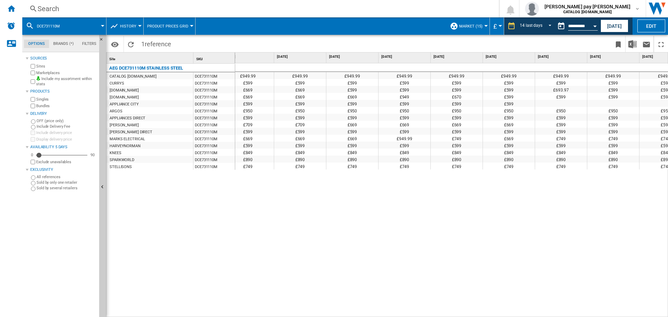
scroll to position [0, 331]
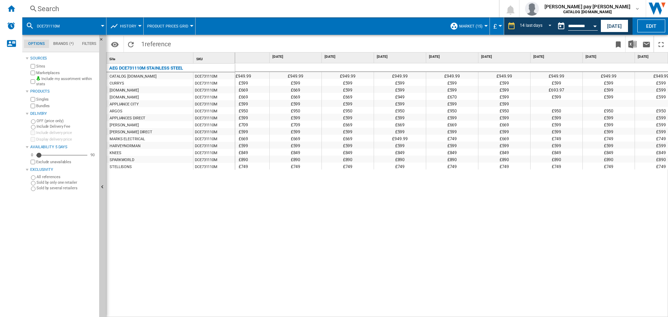
click at [80, 9] on div "Search" at bounding box center [259, 9] width 443 height 10
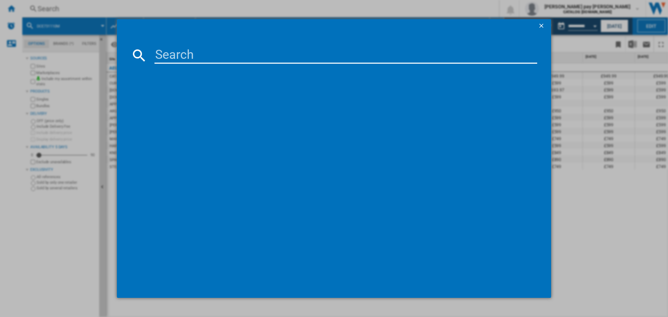
click at [171, 52] on input at bounding box center [345, 55] width 383 height 17
paste input "CIX6540ACW"
type input "CIX6540ACW"
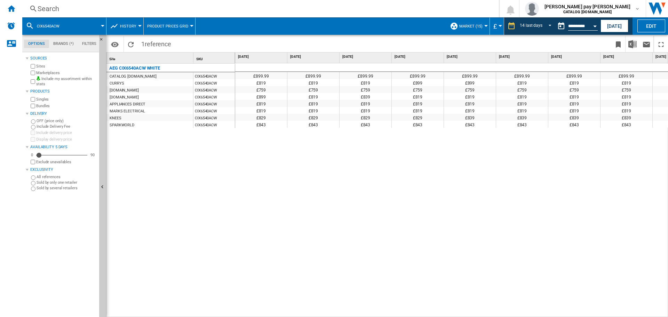
click at [347, 252] on div "£899.99 £899.99 £899.99 £899.99 £899.99 £899.99 £899.99 £899.99 £899.99 £899.99…" at bounding box center [451, 190] width 433 height 254
click at [588, 25] on input "**********" at bounding box center [583, 27] width 30 height 6
click at [592, 26] on button "Open calendar" at bounding box center [594, 25] width 13 height 13
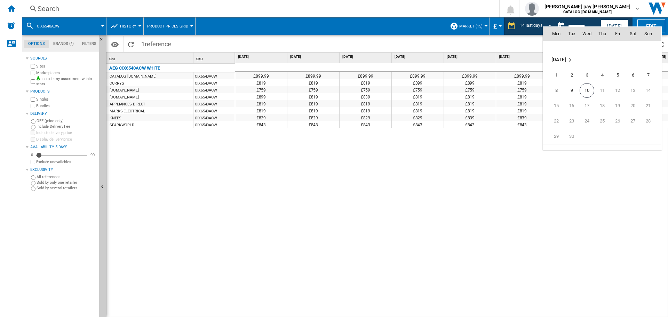
scroll to position [3308, 0]
click at [556, 92] on span "8" at bounding box center [556, 90] width 14 height 14
type input "**********"
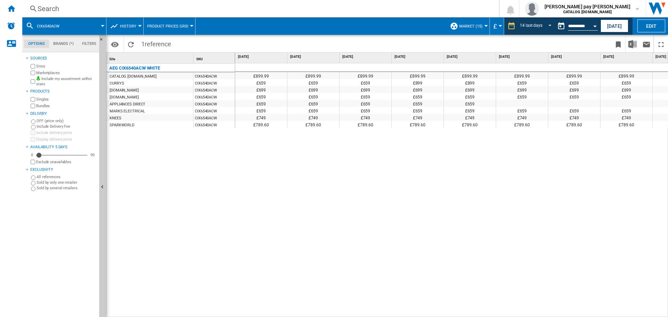
click at [307, 238] on div "£899.99 £899.99 £899.99 £899.99 £899.99 £899.99 £899.99 £899.99 £899.99 £899.99…" at bounding box center [451, 190] width 433 height 254
click at [135, 16] on div "Search Search 0 [PERSON_NAME] pay [PERSON_NAME] CATALOG [DOMAIN_NAME] CATALOG […" at bounding box center [345, 8] width 646 height 17
click at [131, 12] on div "Search" at bounding box center [259, 9] width 443 height 10
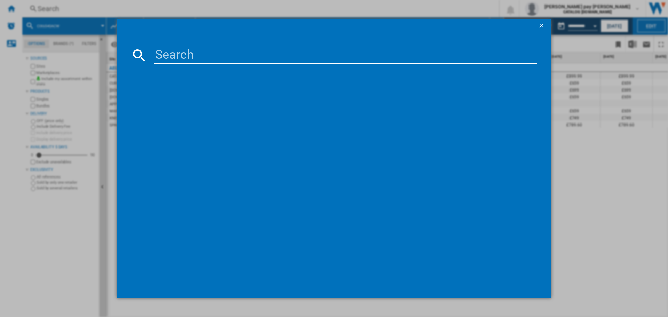
click at [166, 54] on input at bounding box center [345, 55] width 383 height 17
type input "OB6SM261UB"
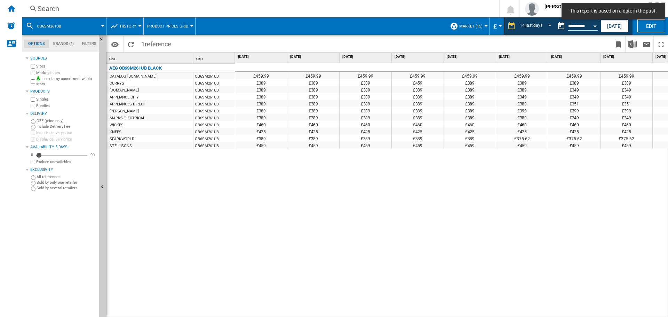
click at [374, 218] on div "£459.99 £459.99 £459.99 £459.99 £459.99 £459.99 £459.99 £459.99 £459.99 £459.99…" at bounding box center [451, 190] width 433 height 254
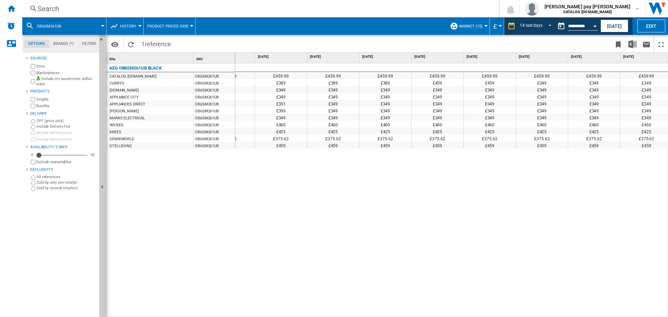
scroll to position [0, 350]
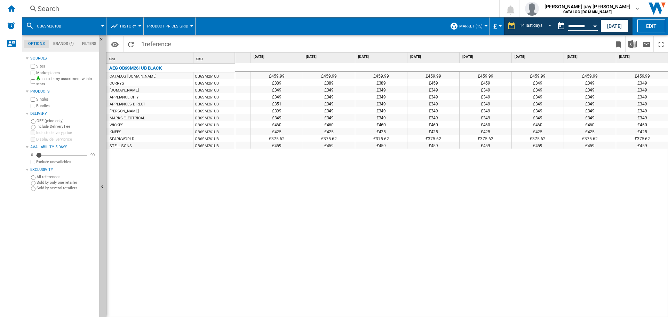
click at [576, 172] on div "£459.99 £459.99 £459.99 £459.99 £459.99 £459.99 £459.99 £459.99 £459.99 £459.99…" at bounding box center [451, 190] width 433 height 254
click at [434, 217] on div "£459.99 £459.99 £459.99 £459.99 £459.99 £459.99 £459.99 £459.99 £459.99 £459.99…" at bounding box center [451, 190] width 433 height 254
click at [111, 2] on div "Search Search 0 [PERSON_NAME] pay [PERSON_NAME] CATALOG [DOMAIN_NAME] CATALOG […" at bounding box center [345, 8] width 646 height 17
click at [112, 8] on div "Search" at bounding box center [259, 9] width 443 height 10
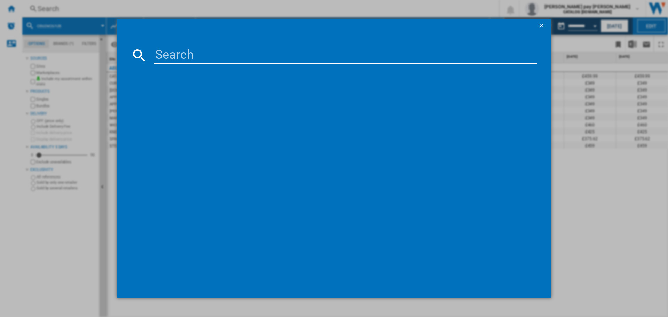
click at [170, 58] on input at bounding box center [345, 55] width 383 height 17
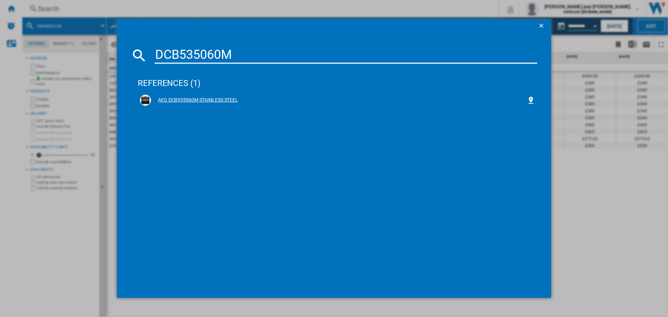
type input "DCB535060M"
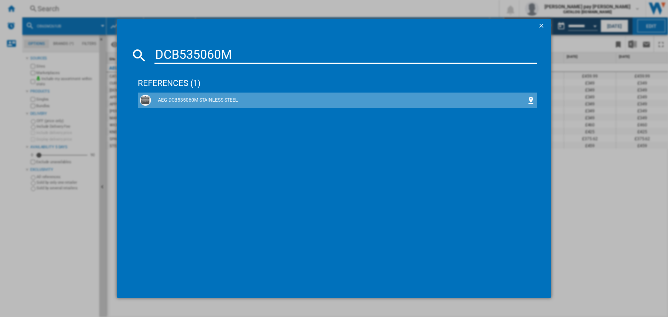
click at [198, 98] on div "AEG DCB535060M STAINLESS STEEL" at bounding box center [339, 100] width 376 height 7
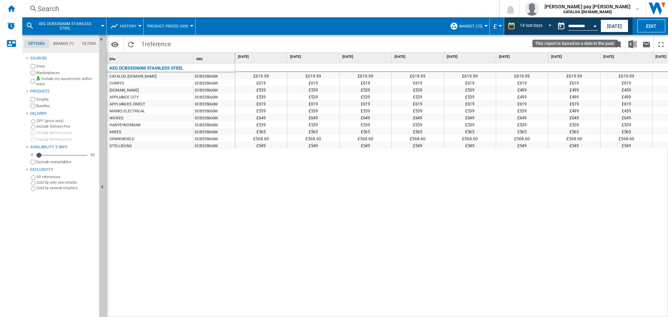
click at [595, 27] on button "Open calendar" at bounding box center [594, 25] width 13 height 13
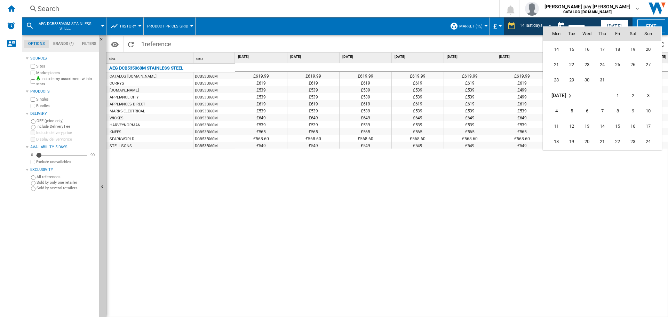
scroll to position [3144, 0]
click at [556, 111] on span "28" at bounding box center [556, 115] width 14 height 14
type input "**********"
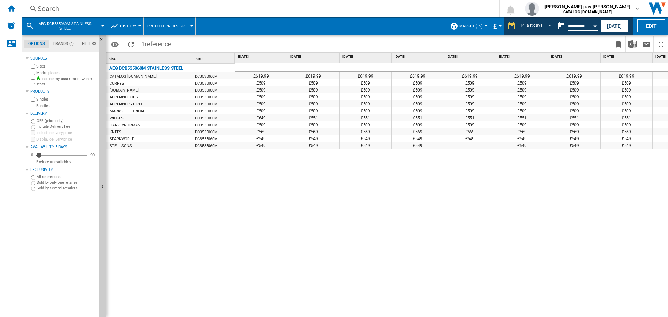
click at [325, 202] on div "£619.99 £619.99 £619.99 £619.99 £619.99 £619.99 £619.99 £619.99 £619.99 £619.99…" at bounding box center [451, 190] width 433 height 254
click at [155, 8] on div "Search" at bounding box center [259, 9] width 443 height 10
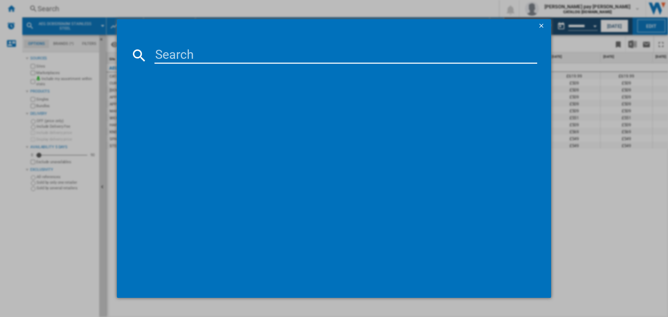
click at [182, 61] on input at bounding box center [345, 55] width 383 height 17
type input "DEB331010M"
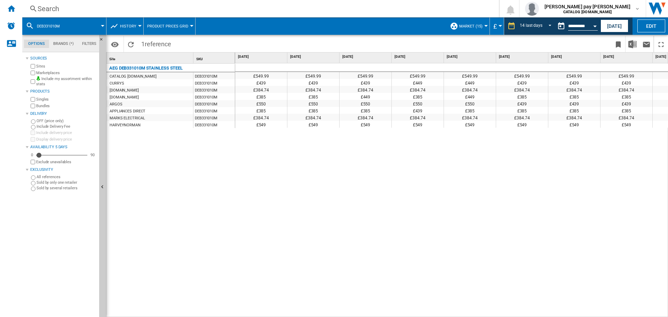
click at [636, 179] on div "£549.99 £549.99 £549.99 £549.99 £549.99 £549.99 £549.99 £549.99 £549.99 £549.99…" at bounding box center [451, 190] width 433 height 254
click at [591, 26] on button "Open calendar" at bounding box center [594, 25] width 13 height 13
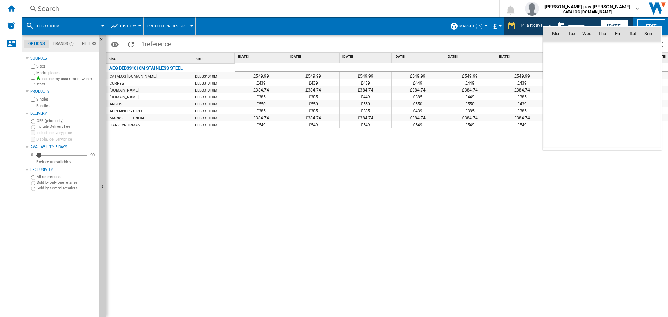
scroll to position [3134, 0]
click at [556, 78] on span "7" at bounding box center [556, 79] width 14 height 14
type input "**********"
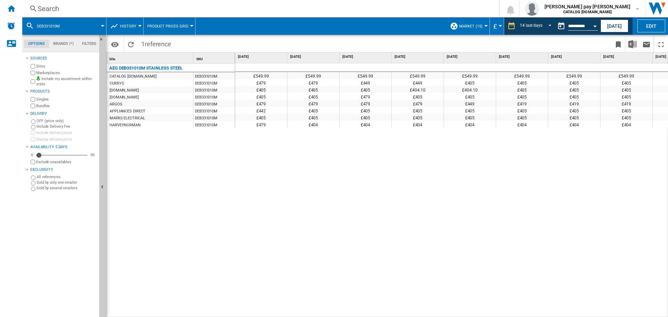
click at [538, 216] on div "£549.99 £549.99 £549.99 £549.99 £549.99 £549.99 £549.99 £549.99 £549.99 £549.99…" at bounding box center [451, 190] width 433 height 254
drag, startPoint x: 456, startPoint y: 313, endPoint x: 537, endPoint y: 310, distance: 81.4
click at [537, 310] on div "£549.99 £549.99 £549.99 £549.99 £549.99 £549.99 £549.99 £549.99 £549.99 £549.99…" at bounding box center [451, 190] width 433 height 254
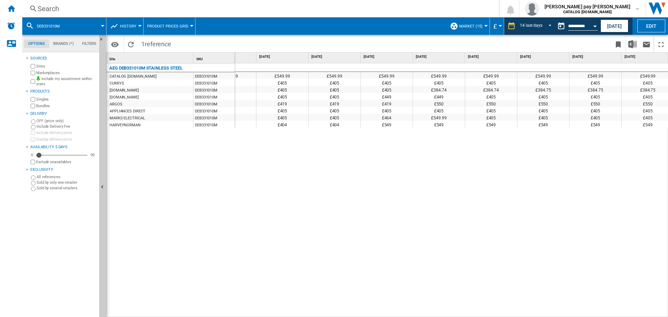
scroll to position [0, 350]
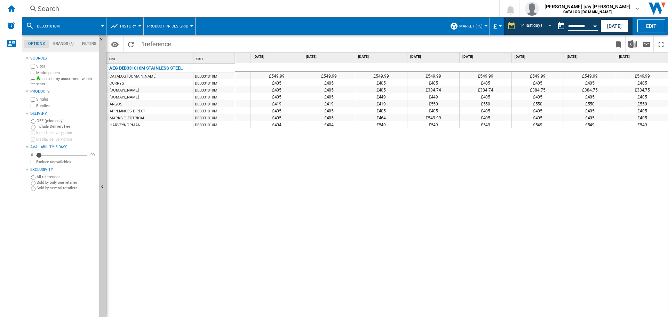
drag, startPoint x: 448, startPoint y: 233, endPoint x: 454, endPoint y: 238, distance: 8.4
click at [448, 233] on div "£549.99 £549.99 £549.99 £549.99 £549.99 £549.99 £549.99 £549.99 £549.99 £549.99…" at bounding box center [451, 190] width 433 height 254
click at [590, 27] on button "Open calendar" at bounding box center [594, 25] width 13 height 13
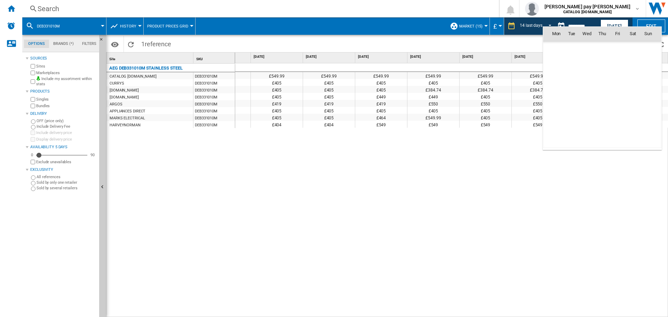
scroll to position [3134, 0]
click at [570, 63] on span "1" at bounding box center [571, 64] width 14 height 14
type input "**********"
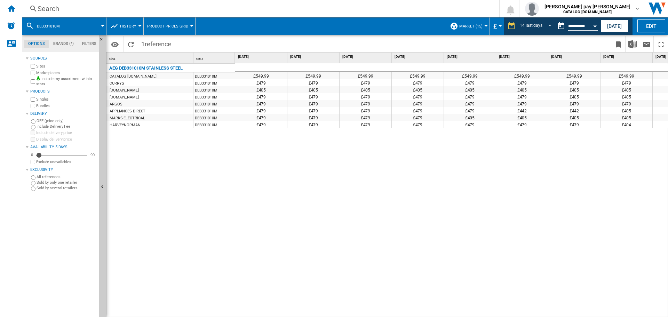
click at [267, 177] on div "£549.99 £549.99 £549.99 £549.99 £549.99 £549.99 £549.99 £549.99 £549.99 £549.99…" at bounding box center [451, 190] width 433 height 254
